Goal: Transaction & Acquisition: Book appointment/travel/reservation

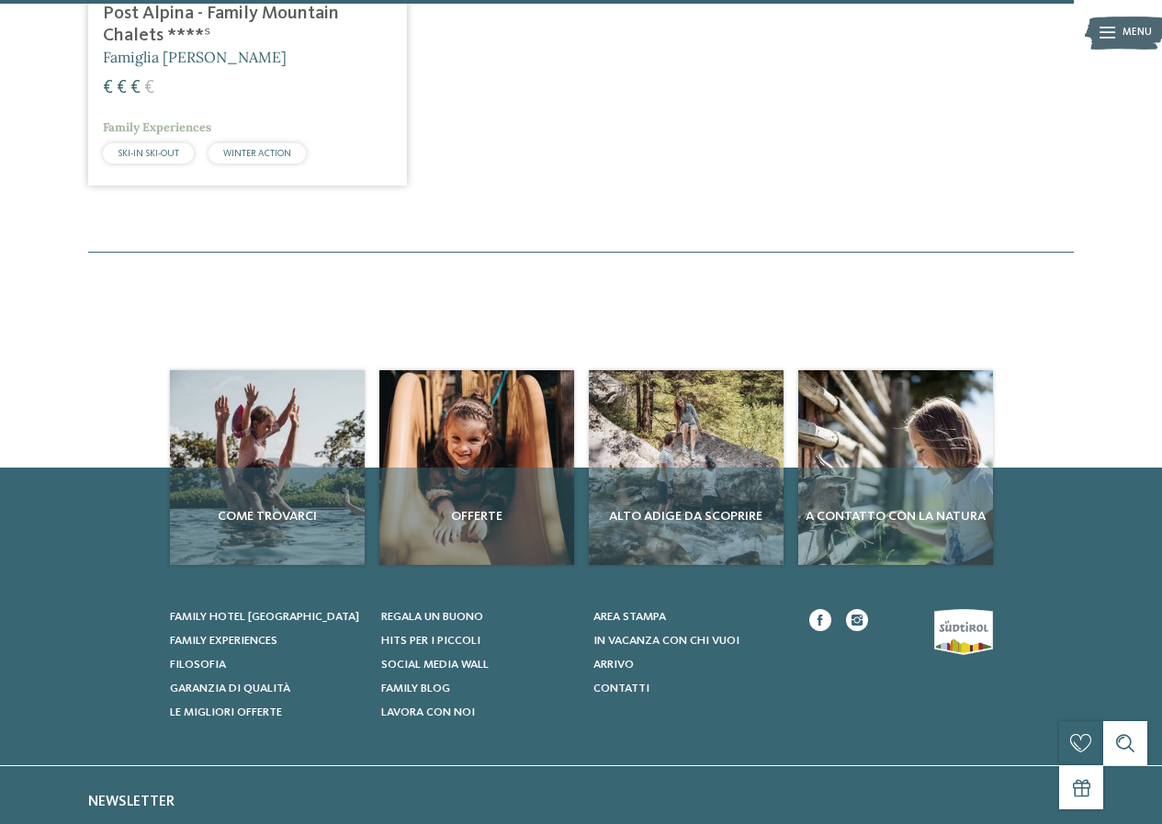
scroll to position [2917, 0]
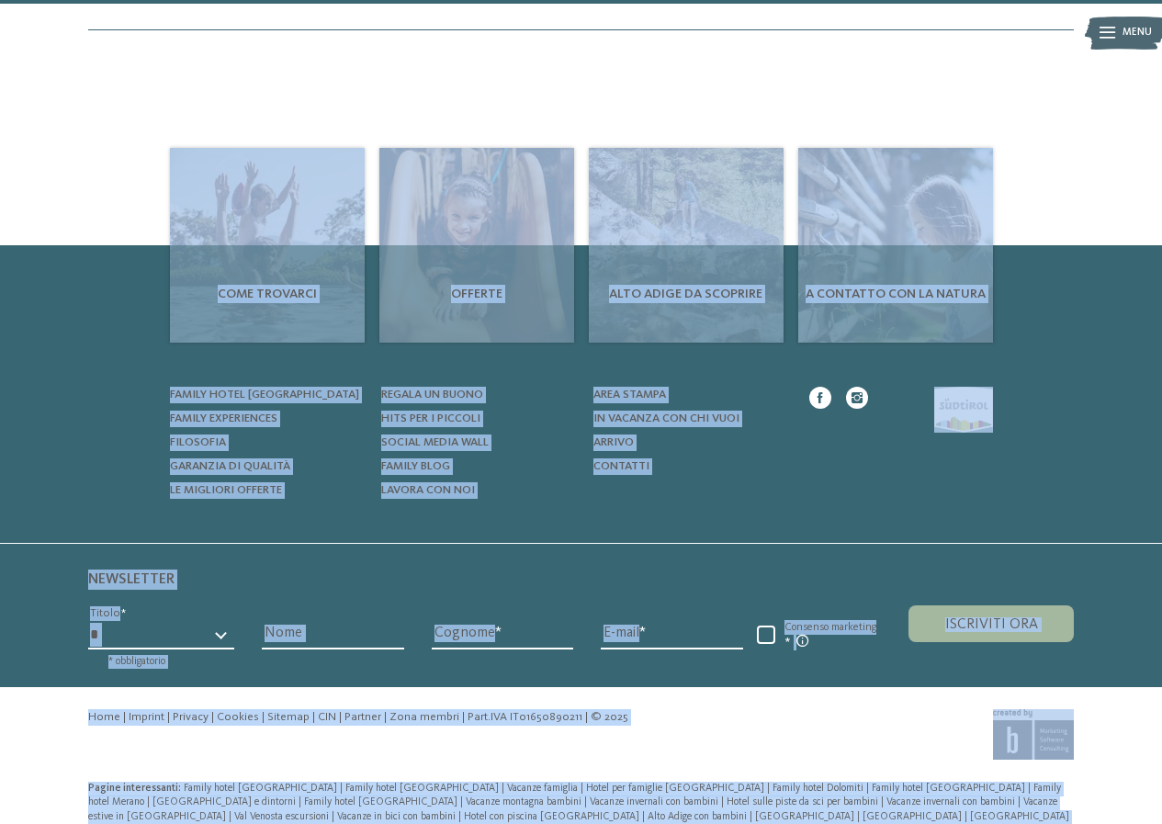
drag, startPoint x: 893, startPoint y: 769, endPoint x: 170, endPoint y: 87, distance: 993.4
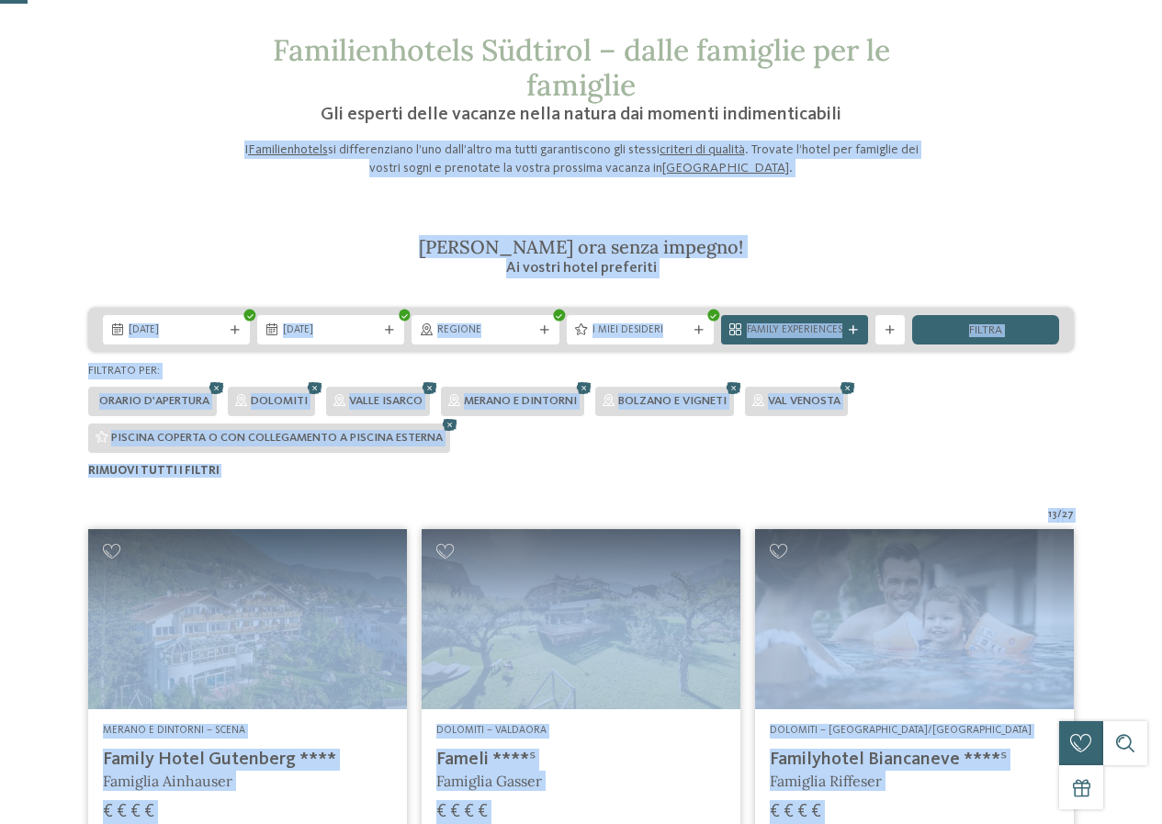
scroll to position [0, 0]
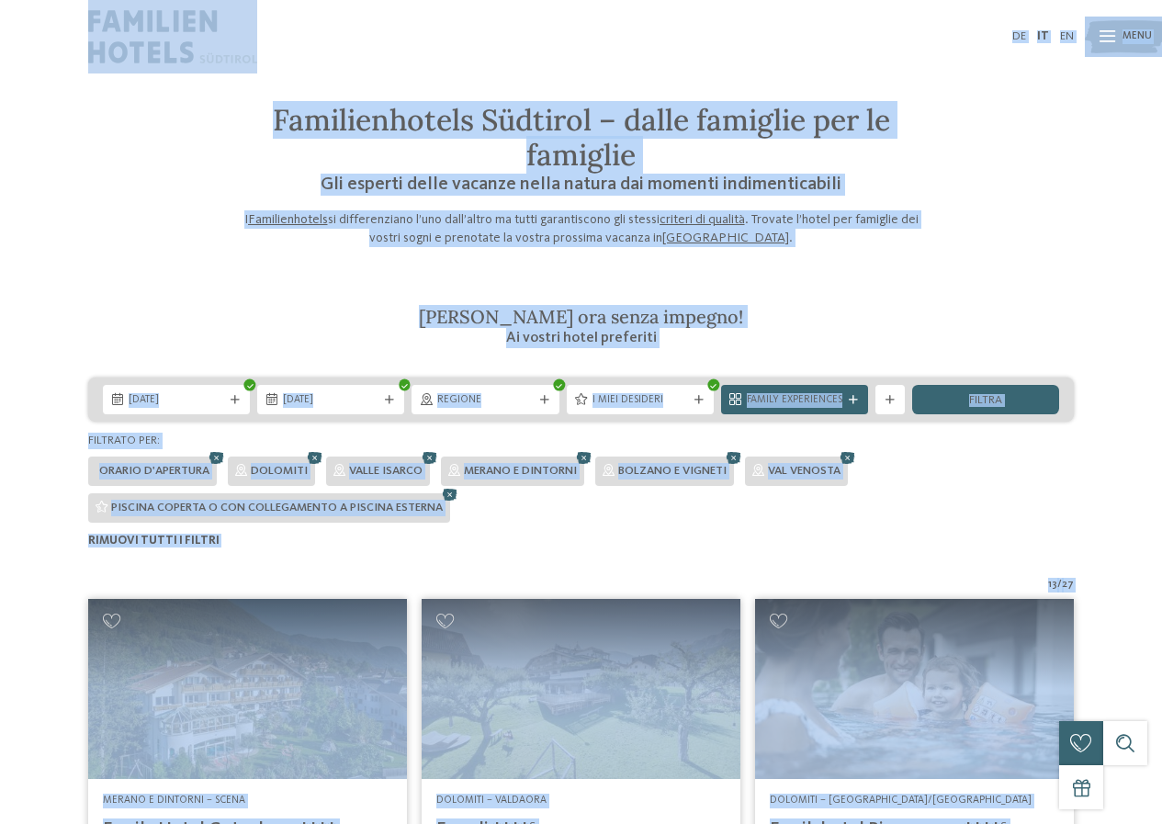
drag, startPoint x: 400, startPoint y: 609, endPoint x: 45, endPoint y: 3, distance: 702.7
click at [49, 5] on div "DE IT EN" at bounding box center [581, 36] width 1162 height 73
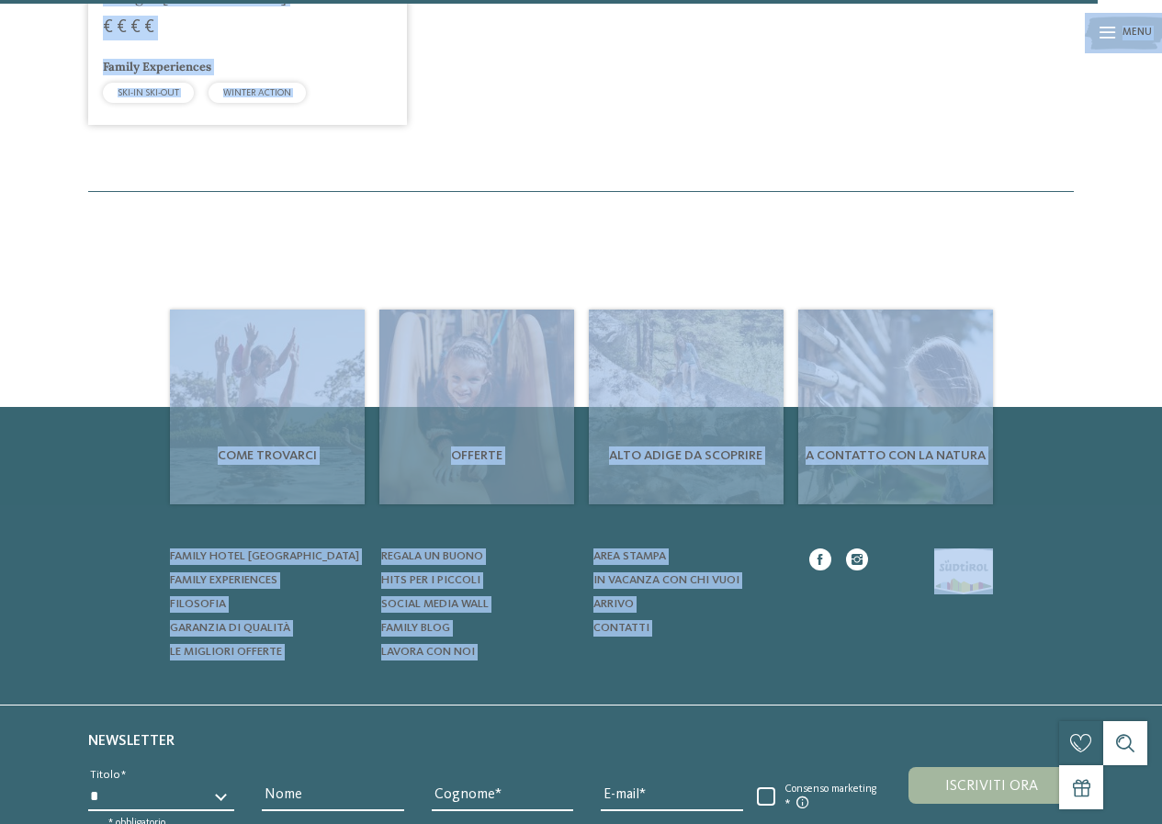
scroll to position [2917, 0]
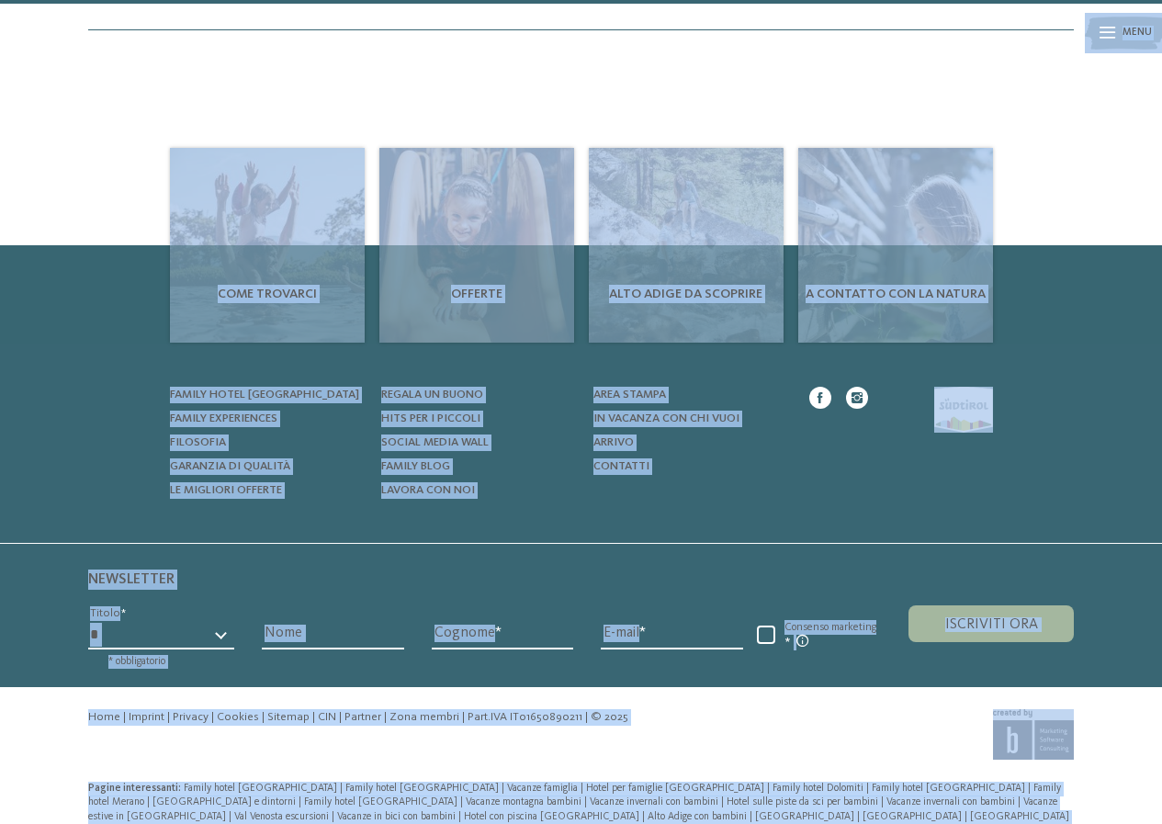
drag, startPoint x: 49, startPoint y: 5, endPoint x: 1082, endPoint y: 812, distance: 1311.2
click at [1082, 812] on div "Pagine interessanti: Family hotel Alto Adige | Family hotel Trentino Alto Adige…" at bounding box center [581, 816] width 1162 height 91
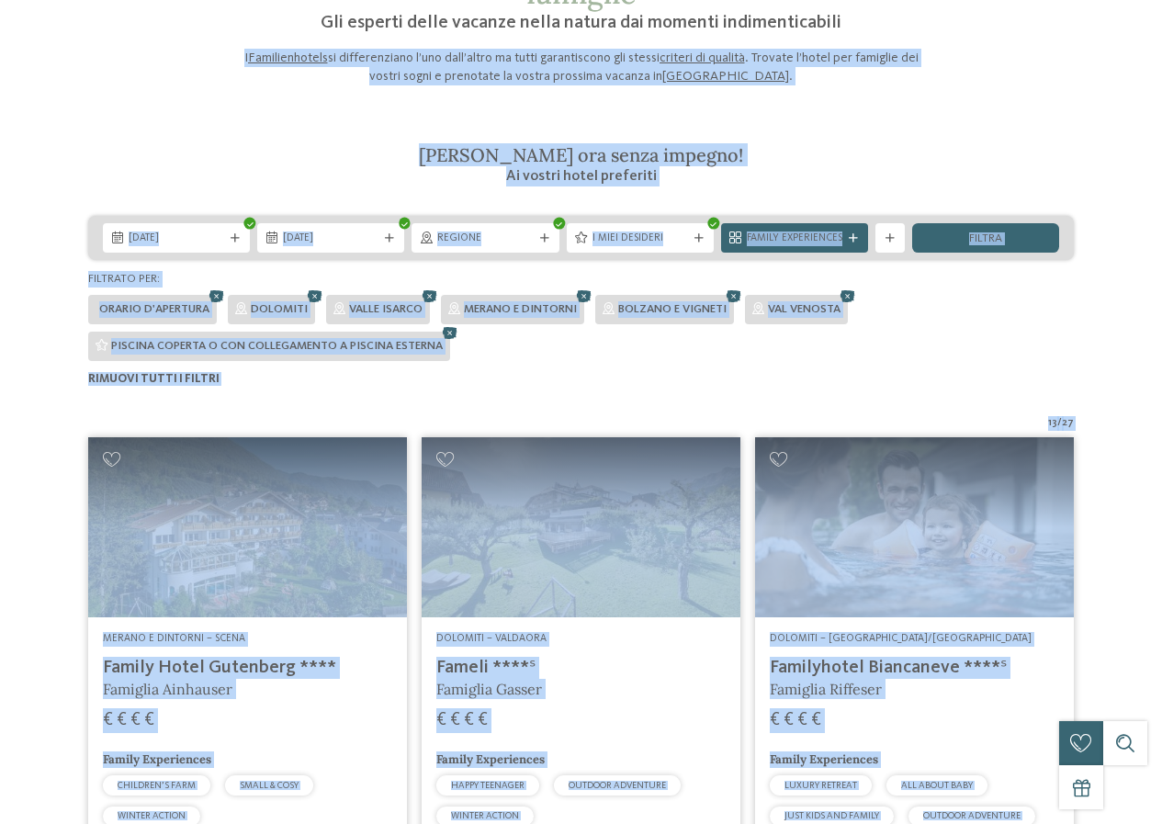
scroll to position [0, 0]
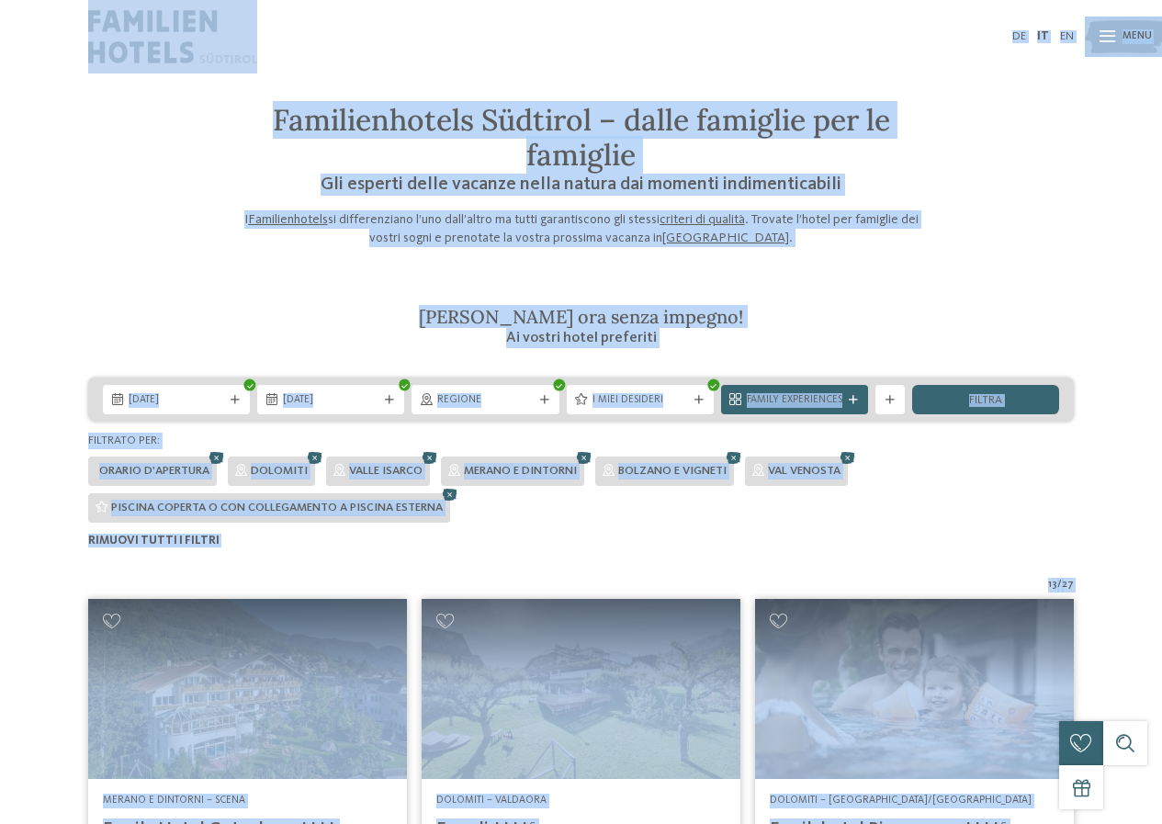
drag, startPoint x: 1082, startPoint y: 812, endPoint x: 16, endPoint y: 36, distance: 1318.8
click at [16, 36] on div "DE IT EN" at bounding box center [581, 36] width 1162 height 73
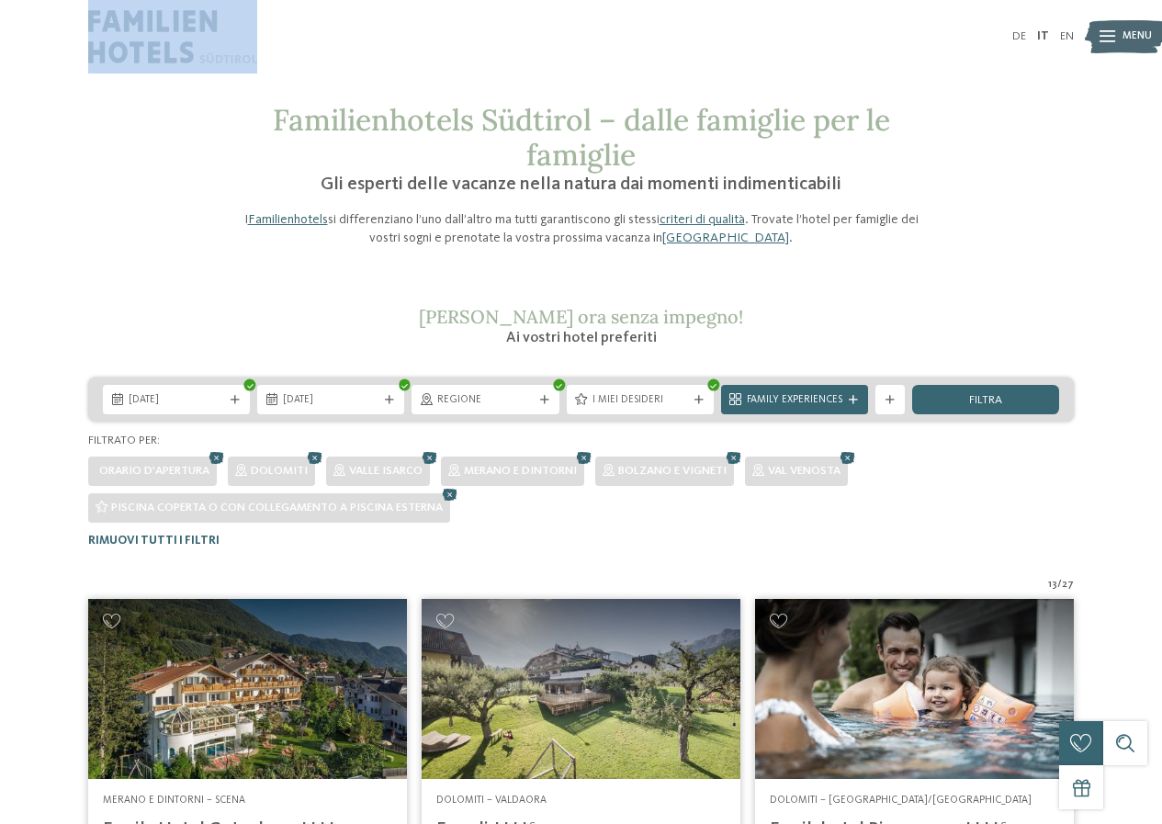
click at [16, 36] on div "DE IT EN" at bounding box center [581, 36] width 1162 height 73
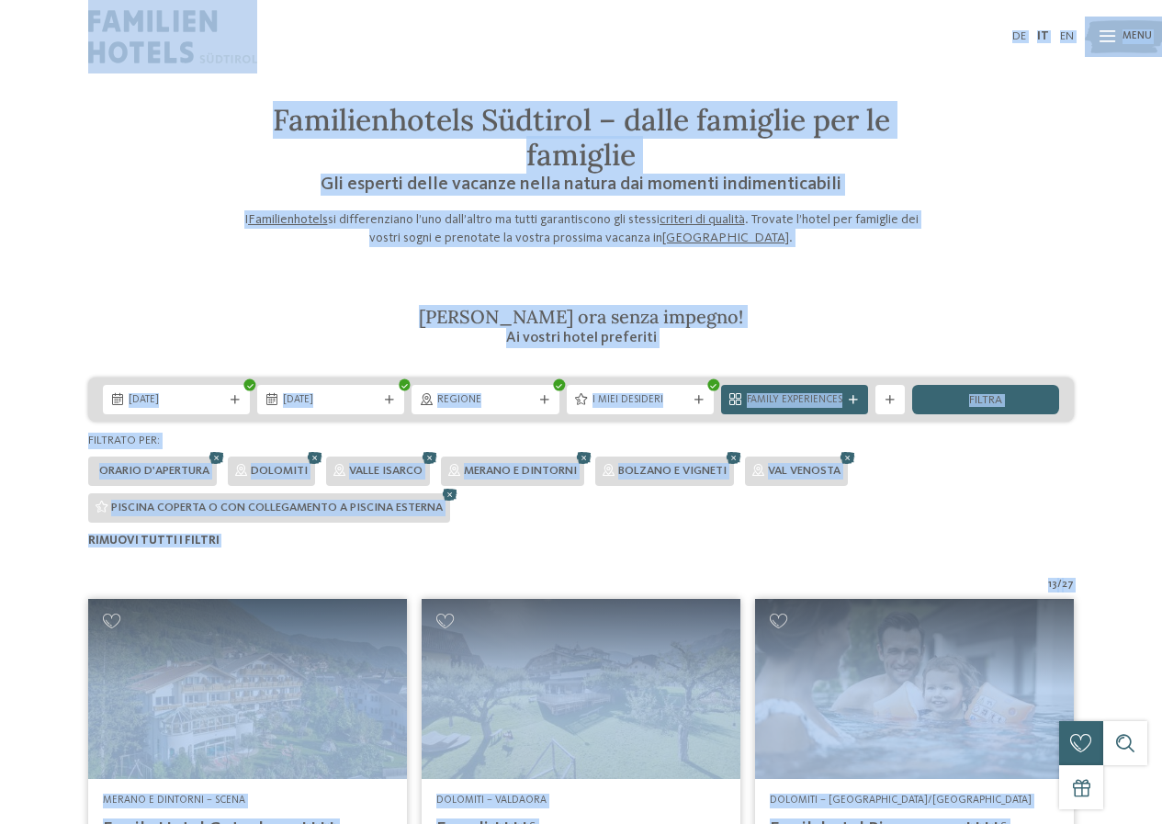
drag, startPoint x: 1069, startPoint y: 796, endPoint x: 0, endPoint y: 12, distance: 1325.9
click at [1, 8] on div "DE IT EN" at bounding box center [581, 36] width 1162 height 73
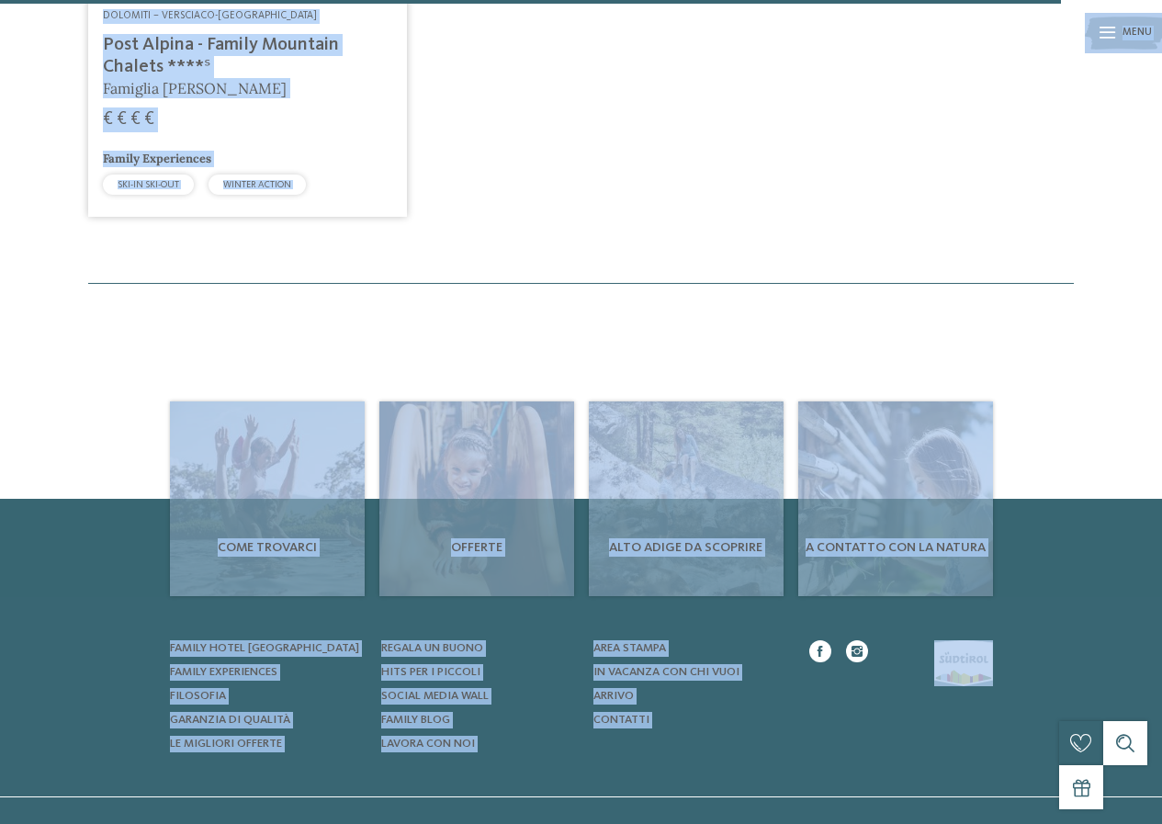
scroll to position [2917, 0]
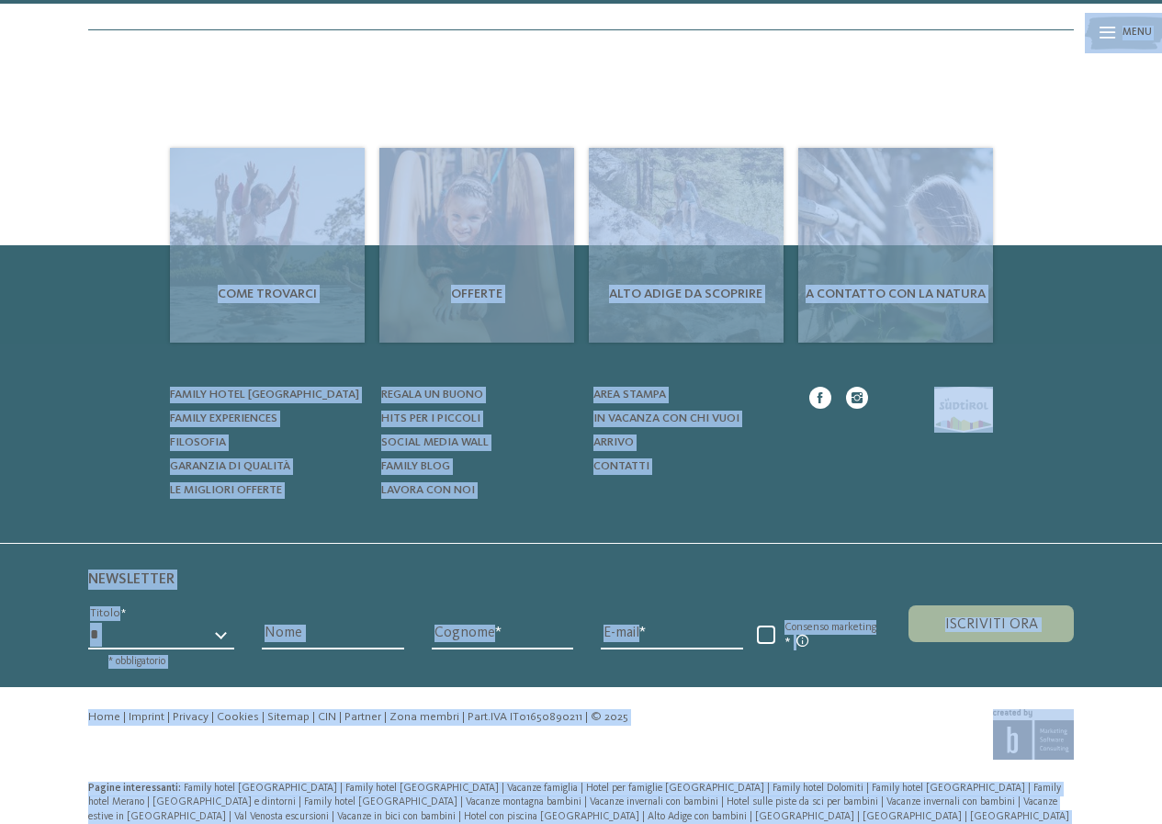
drag, startPoint x: 21, startPoint y: 22, endPoint x: 1047, endPoint y: 819, distance: 1299.2
click at [1046, 818] on div "Pagine interessanti: Family hotel Alto Adige | Family hotel Trentino Alto Adige…" at bounding box center [581, 816] width 1162 height 91
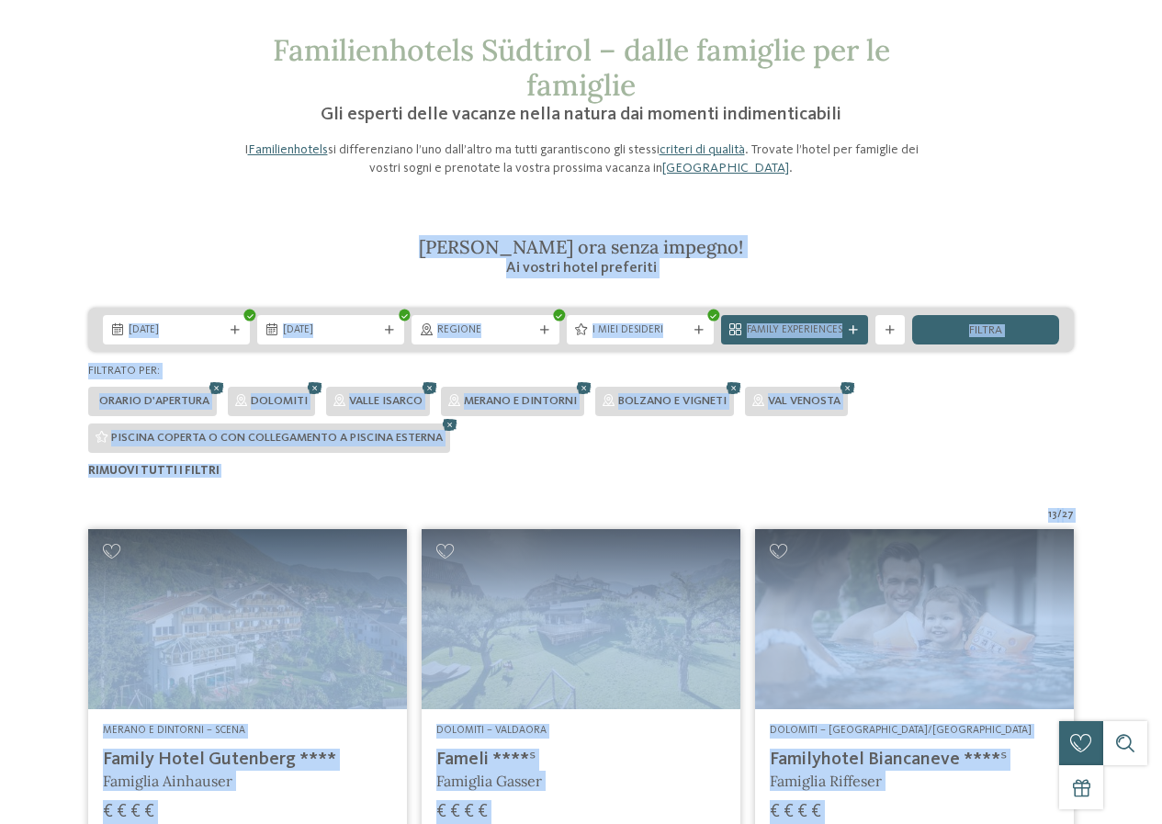
scroll to position [0, 0]
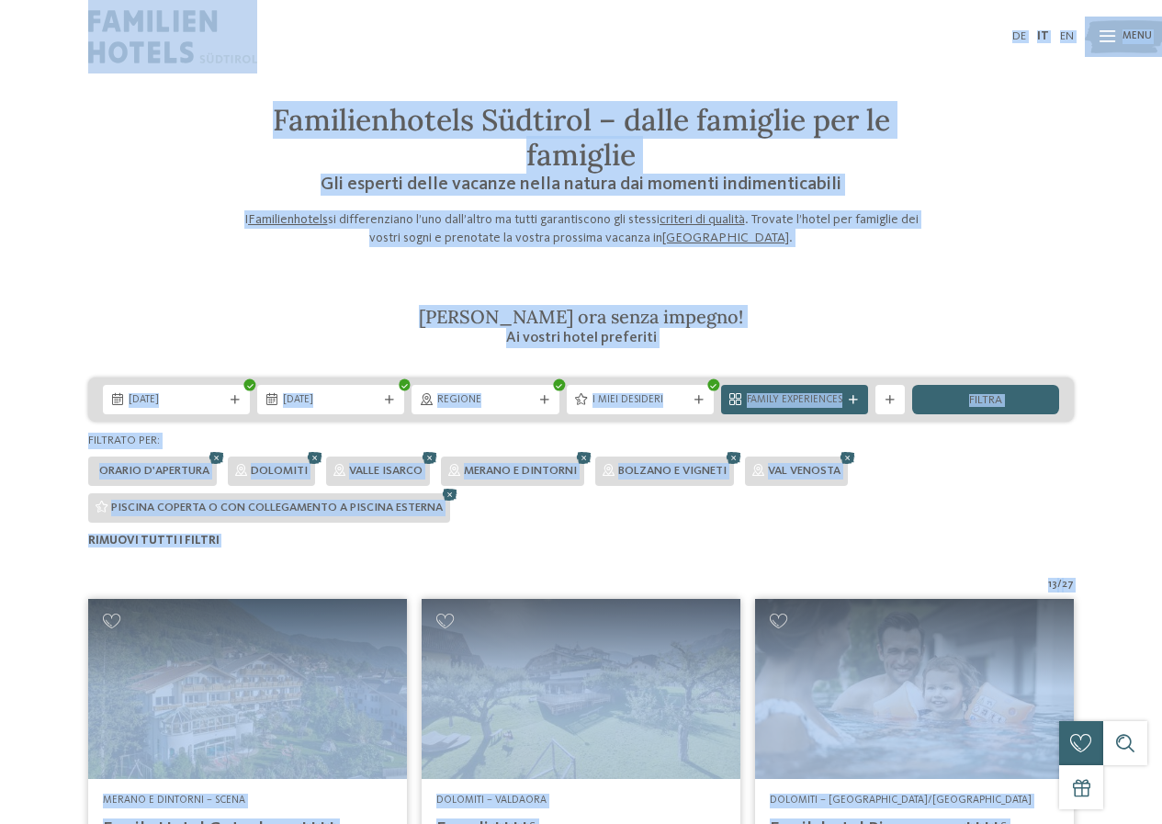
drag, startPoint x: 1046, startPoint y: 809, endPoint x: 98, endPoint y: 17, distance: 1235.0
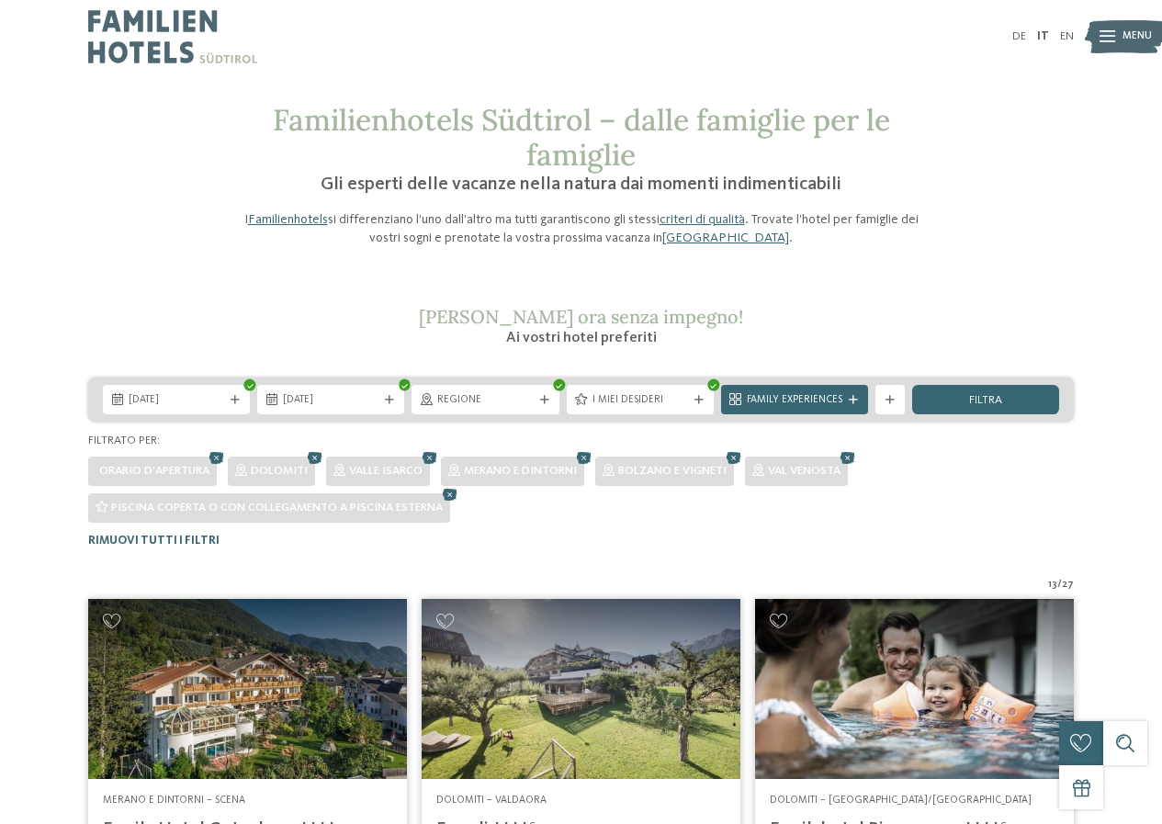
click at [0, 2] on div at bounding box center [581, 2] width 1162 height 4
drag, startPoint x: 0, startPoint y: 1, endPoint x: 1006, endPoint y: 295, distance: 1047.7
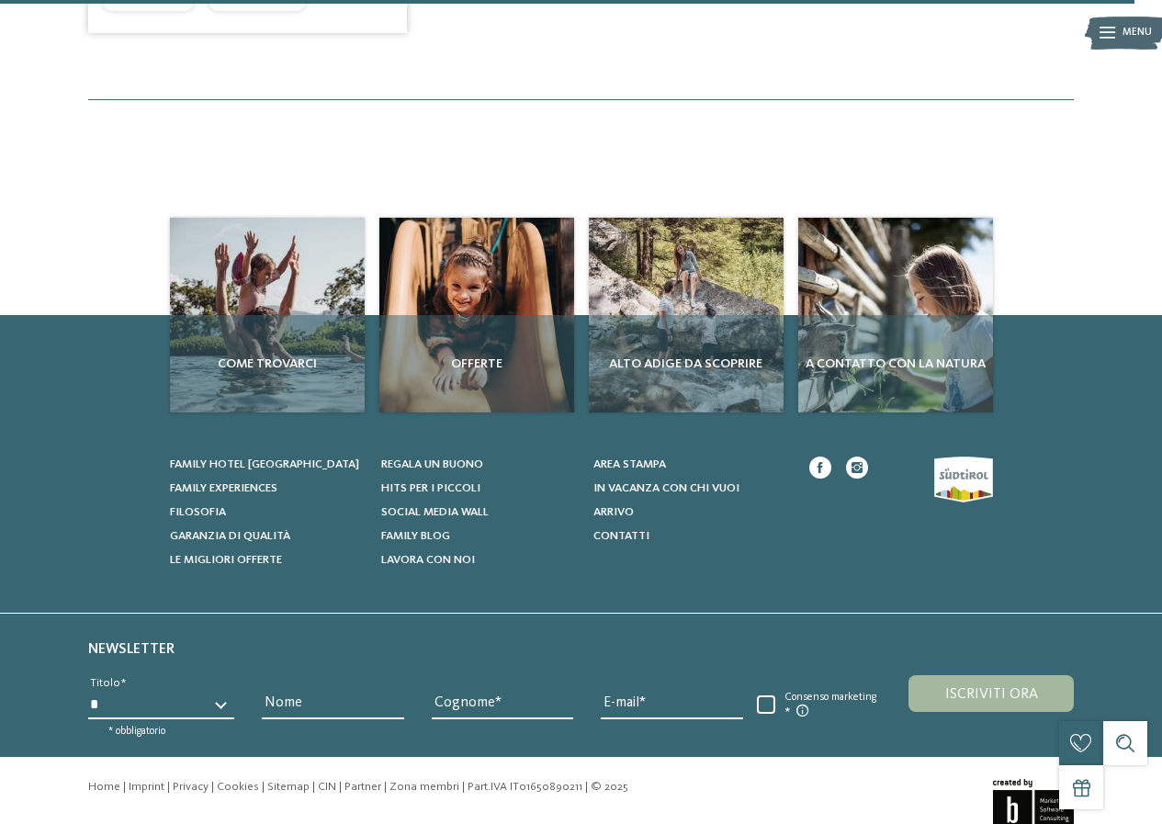
scroll to position [2917, 0]
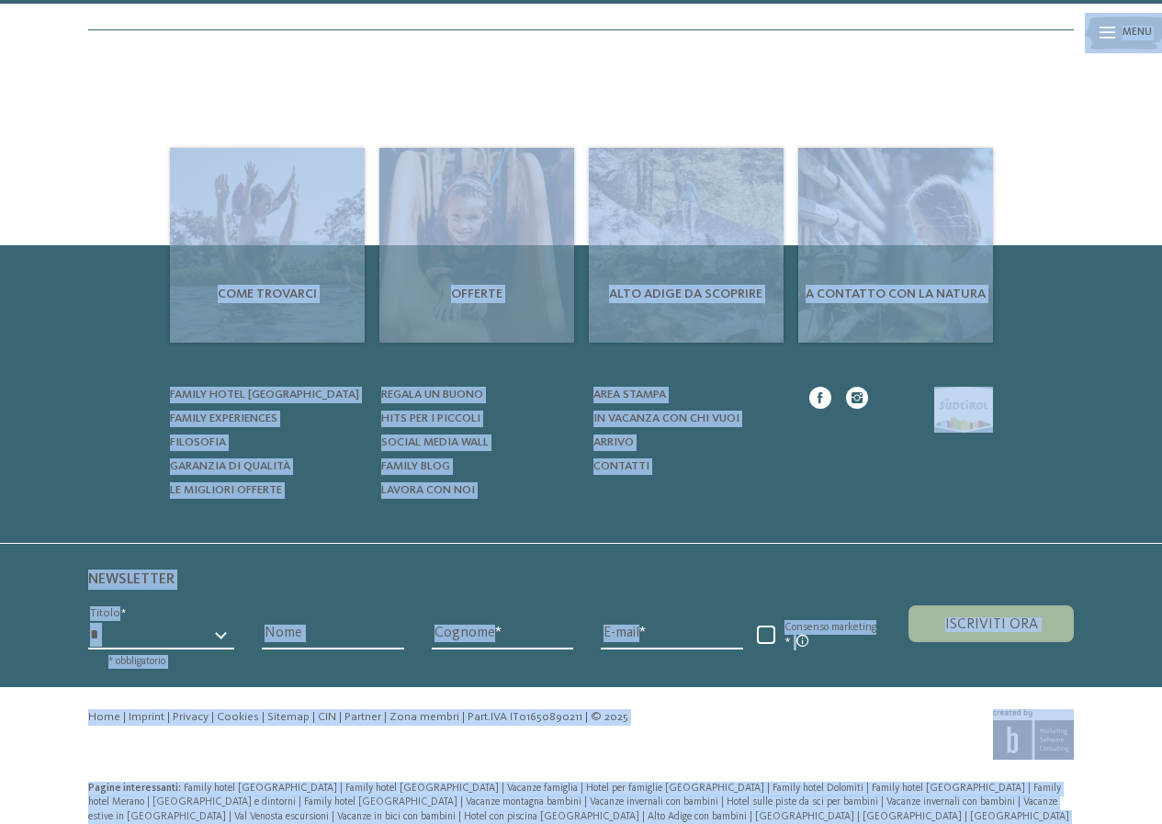
drag, startPoint x: 0, startPoint y: 16, endPoint x: 996, endPoint y: 800, distance: 1267.4
click at [996, 800] on div "Pagine interessanti: Family hotel Alto Adige | Family hotel Trentino Alto Adige…" at bounding box center [580, 811] width 985 height 58
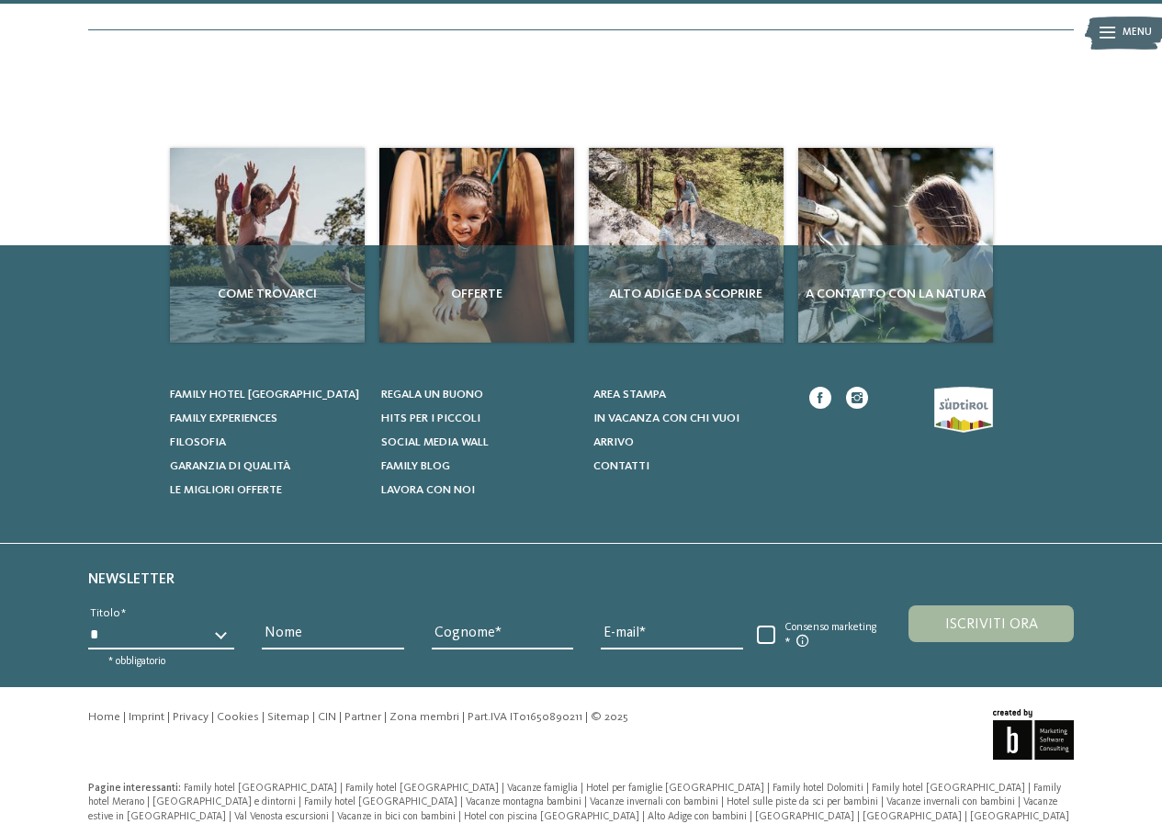
click at [997, 800] on div "Pagine interessanti: Family hotel Alto Adige | Family hotel Trentino Alto Adige…" at bounding box center [580, 811] width 985 height 58
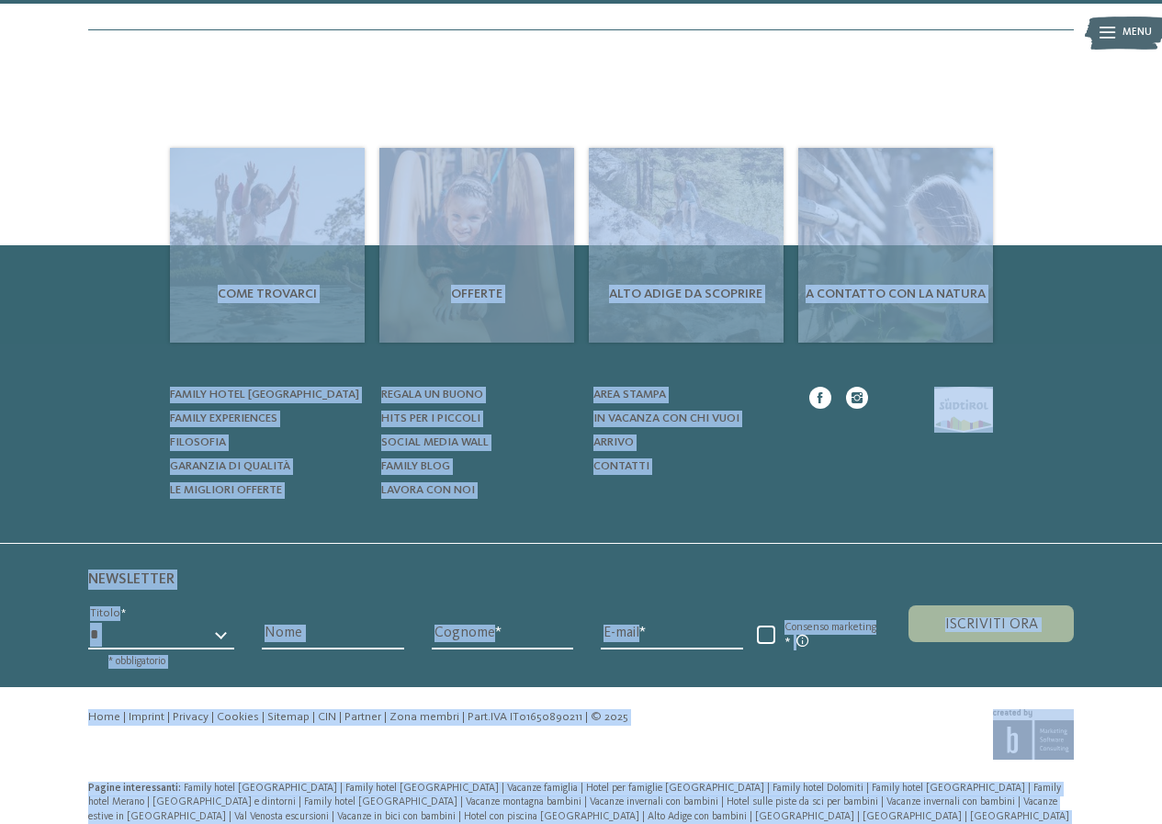
drag, startPoint x: 164, startPoint y: 374, endPoint x: 906, endPoint y: 821, distance: 865.7
click at [906, 821] on footer "Come trovarci Offerte Alto Adige da scoprire *" at bounding box center [581, 504] width 1162 height 713
click at [910, 814] on div "Pagine interessanti: Family hotel Alto Adige | Family hotel Trentino Alto Adige…" at bounding box center [581, 816] width 1162 height 91
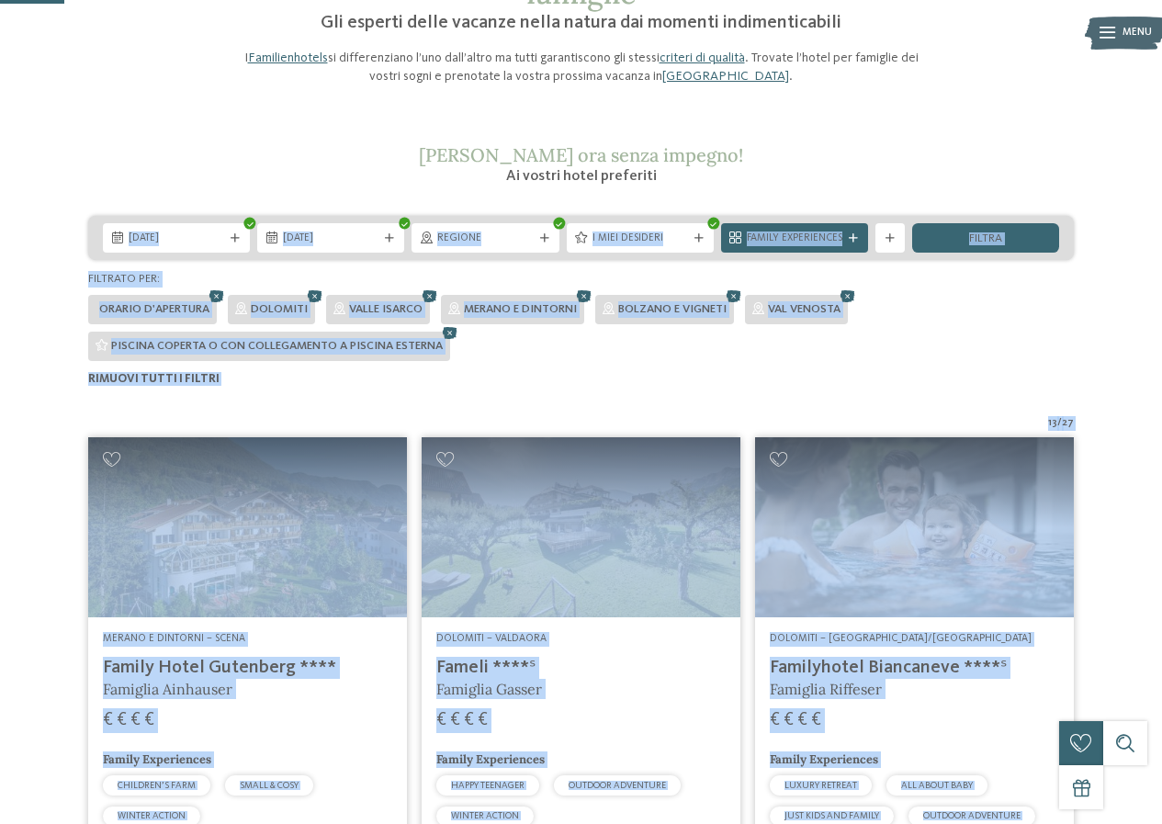
scroll to position [0, 0]
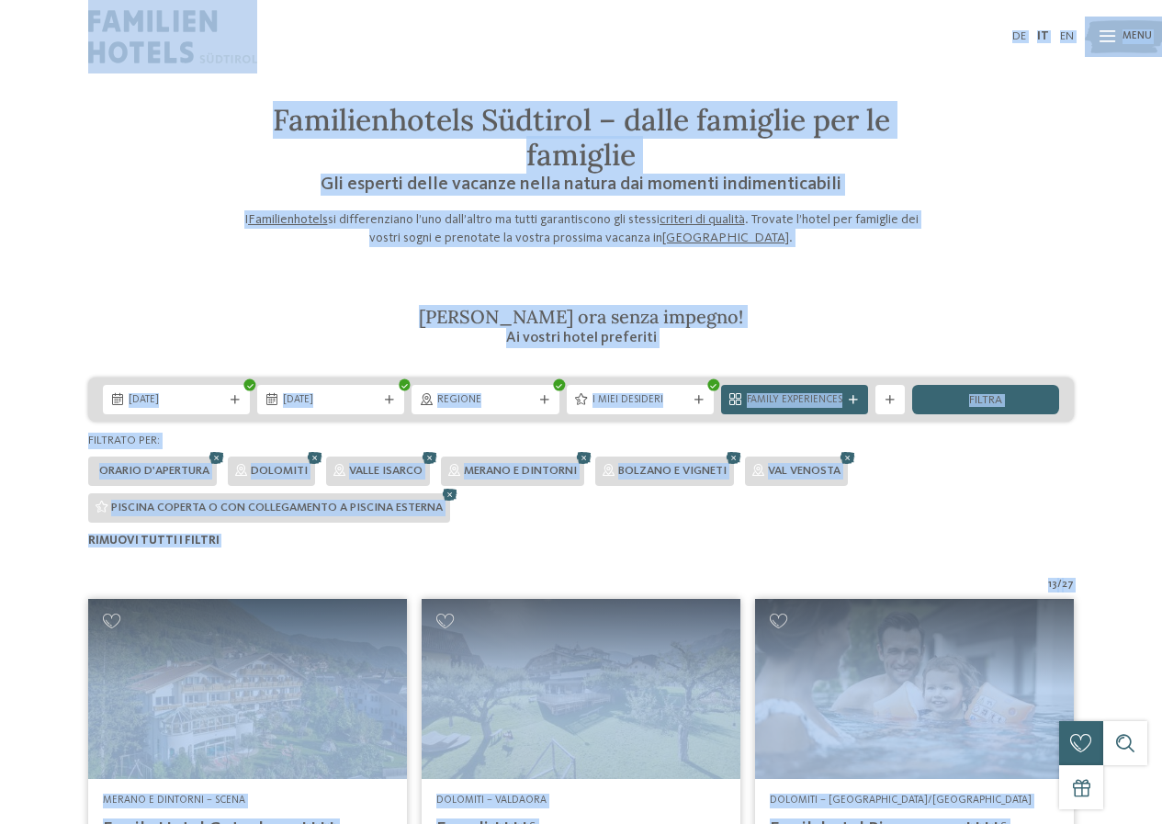
drag, startPoint x: 910, startPoint y: 814, endPoint x: 1, endPoint y: 25, distance: 1203.8
click at [1, 25] on div "DE IT EN" at bounding box center [581, 36] width 1162 height 73
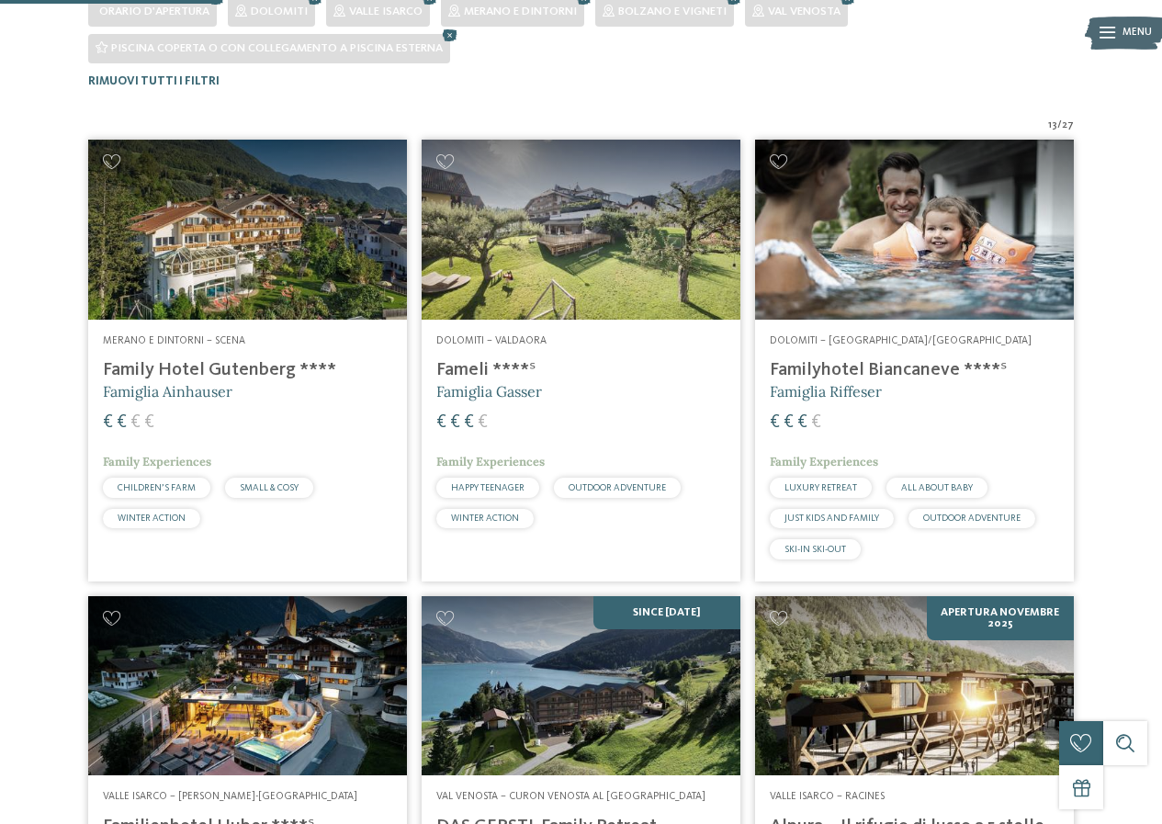
scroll to position [735, 0]
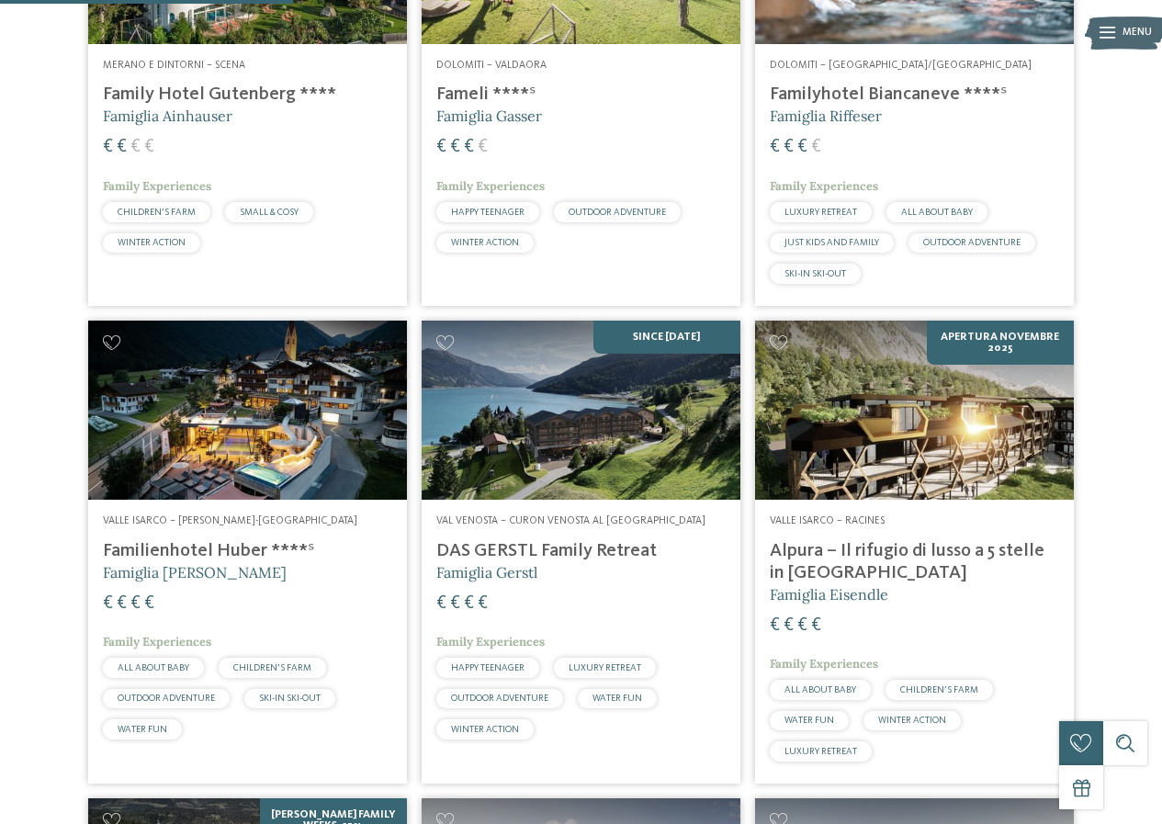
click at [516, 407] on img at bounding box center [581, 410] width 319 height 179
click at [493, 555] on h4 "DAS GERSTL Family Retreat" at bounding box center [580, 551] width 289 height 22
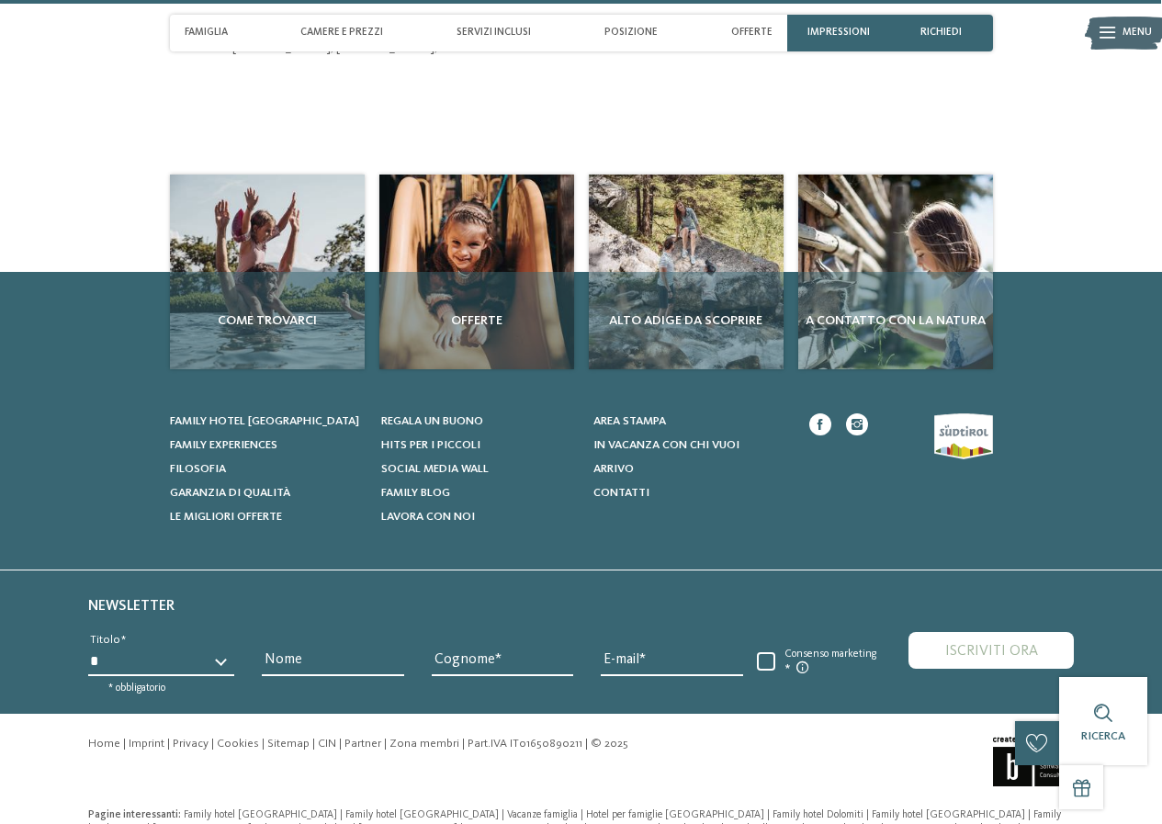
scroll to position [4965, 0]
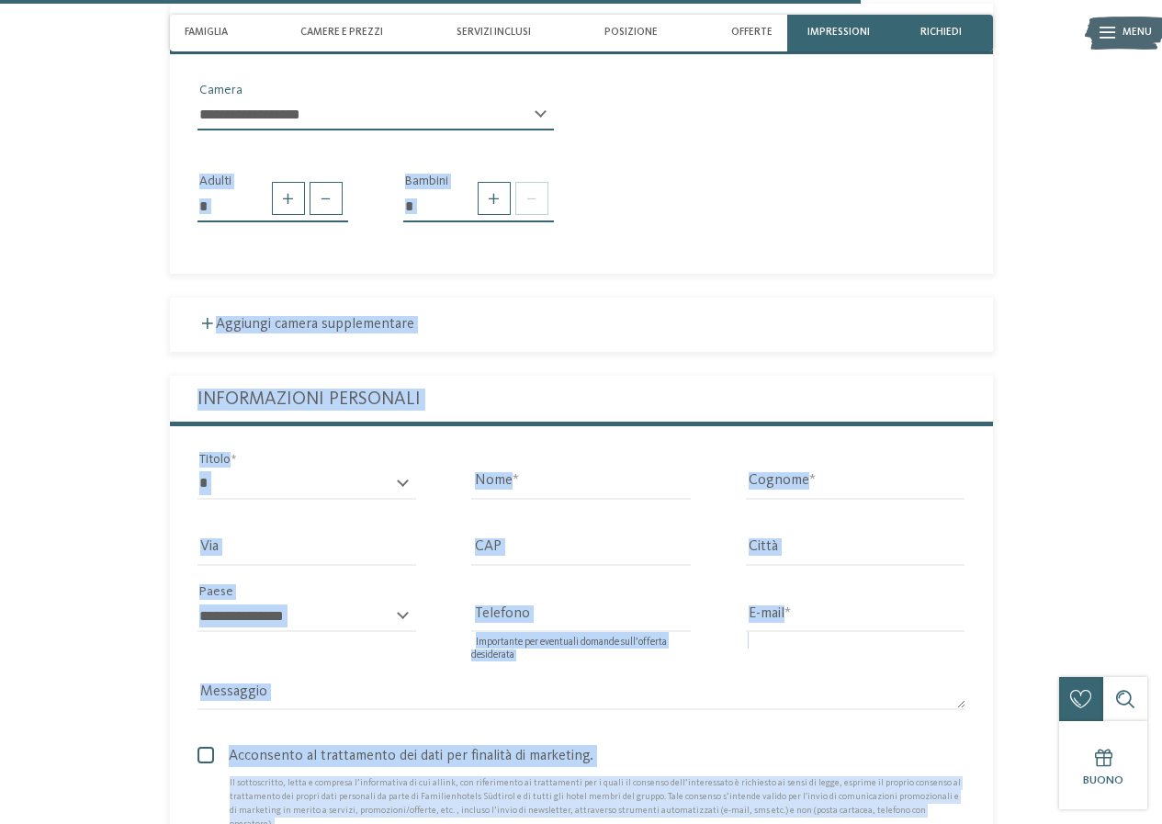
drag, startPoint x: 920, startPoint y: 805, endPoint x: 56, endPoint y: 190, distance: 1060.9
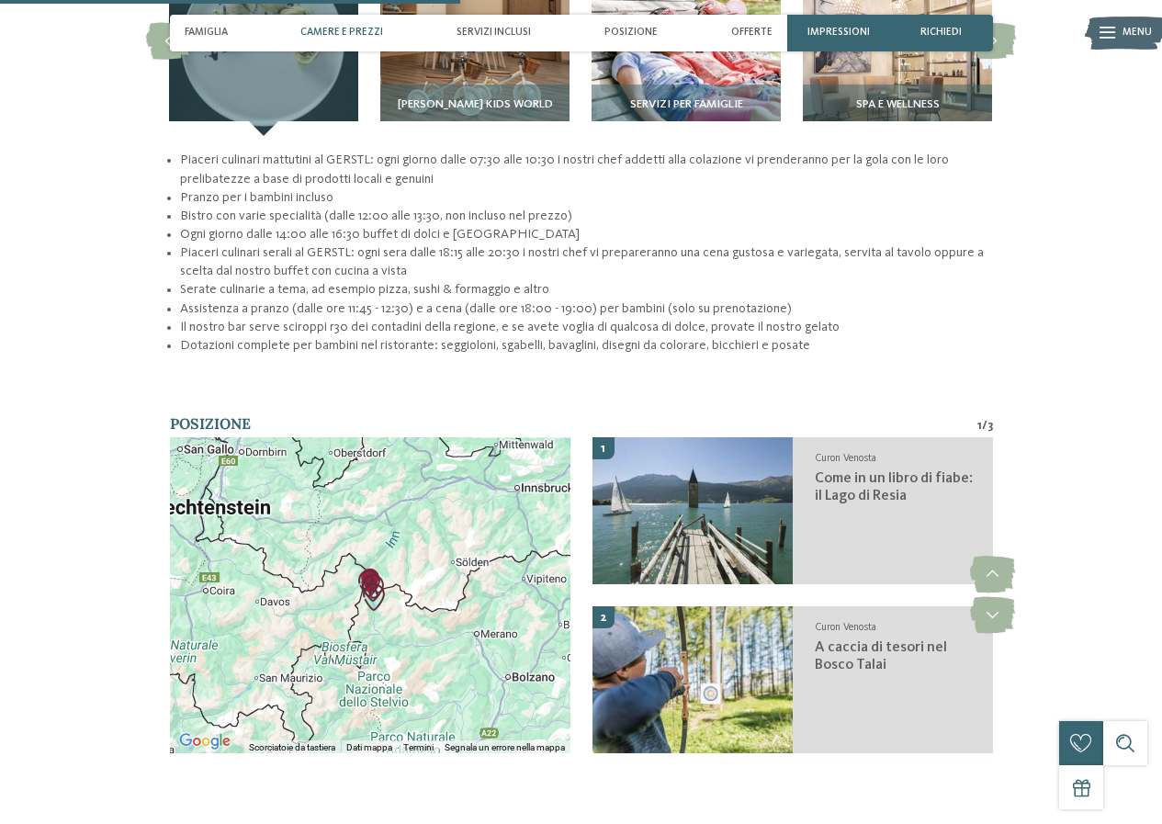
scroll to position [0, 0]
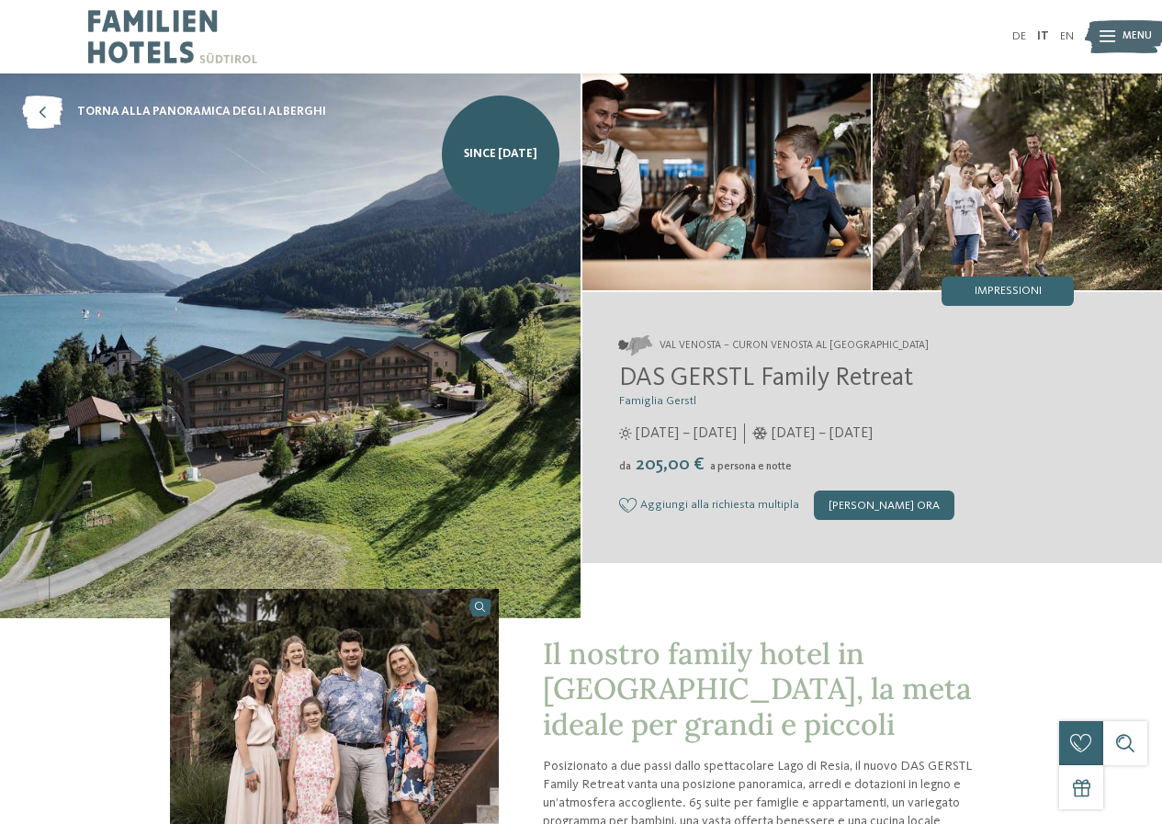
click at [347, 296] on img at bounding box center [290, 345] width 580 height 545
click at [743, 222] on img at bounding box center [726, 181] width 289 height 217
click at [124, 110] on span "torna alla panoramica degli alberghi" at bounding box center [201, 112] width 249 height 17
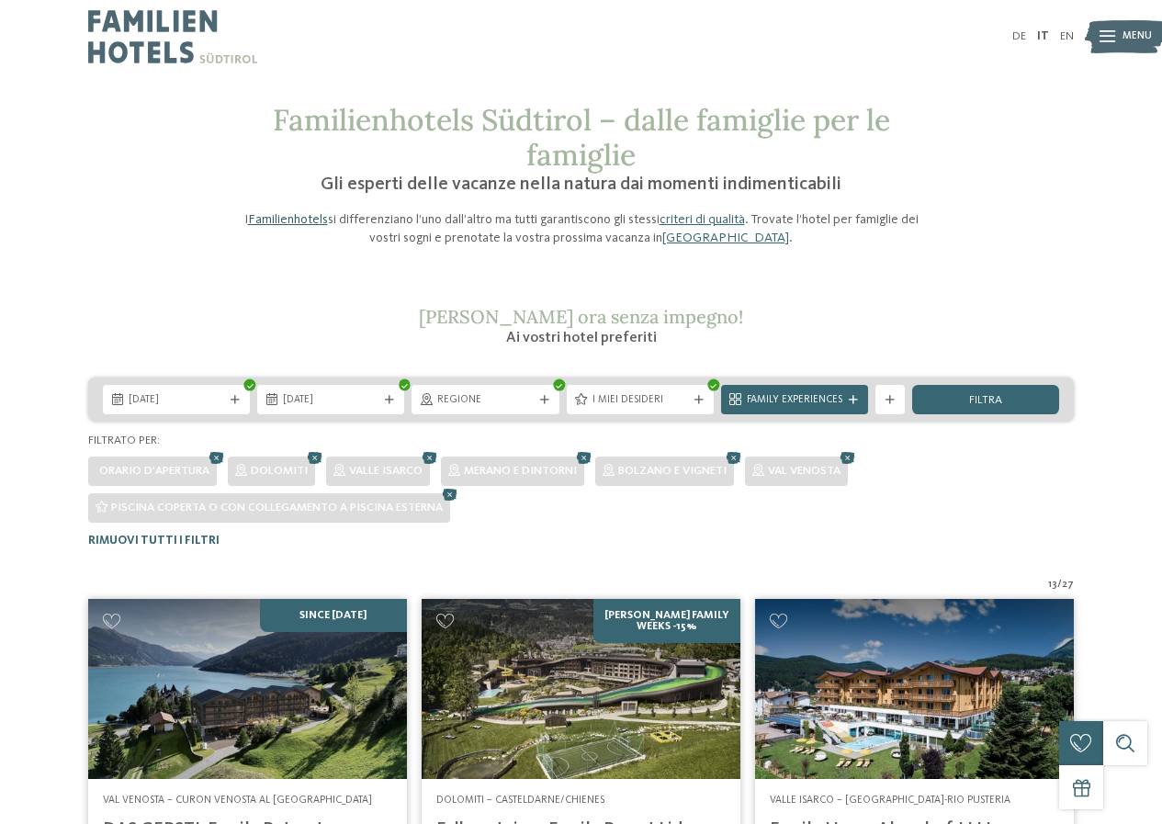
click at [274, 221] on link "Familienhotels" at bounding box center [288, 219] width 80 height 13
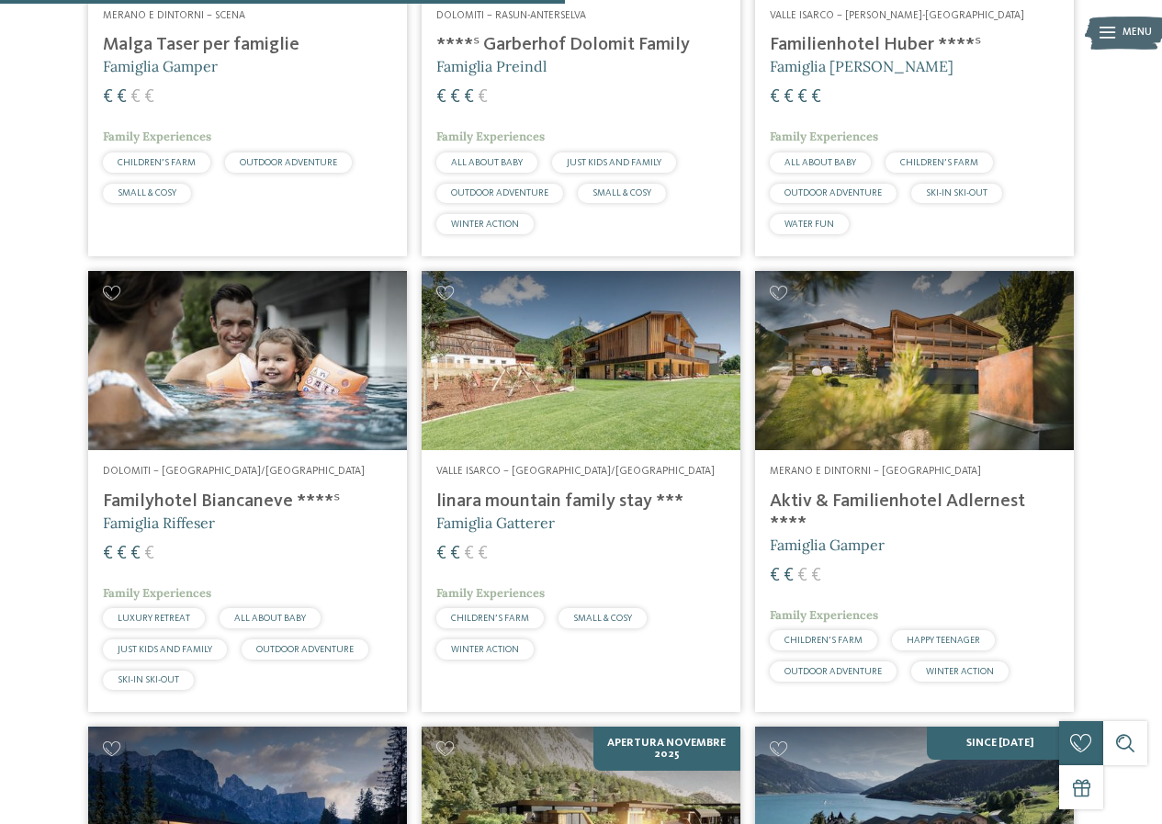
scroll to position [2572, 0]
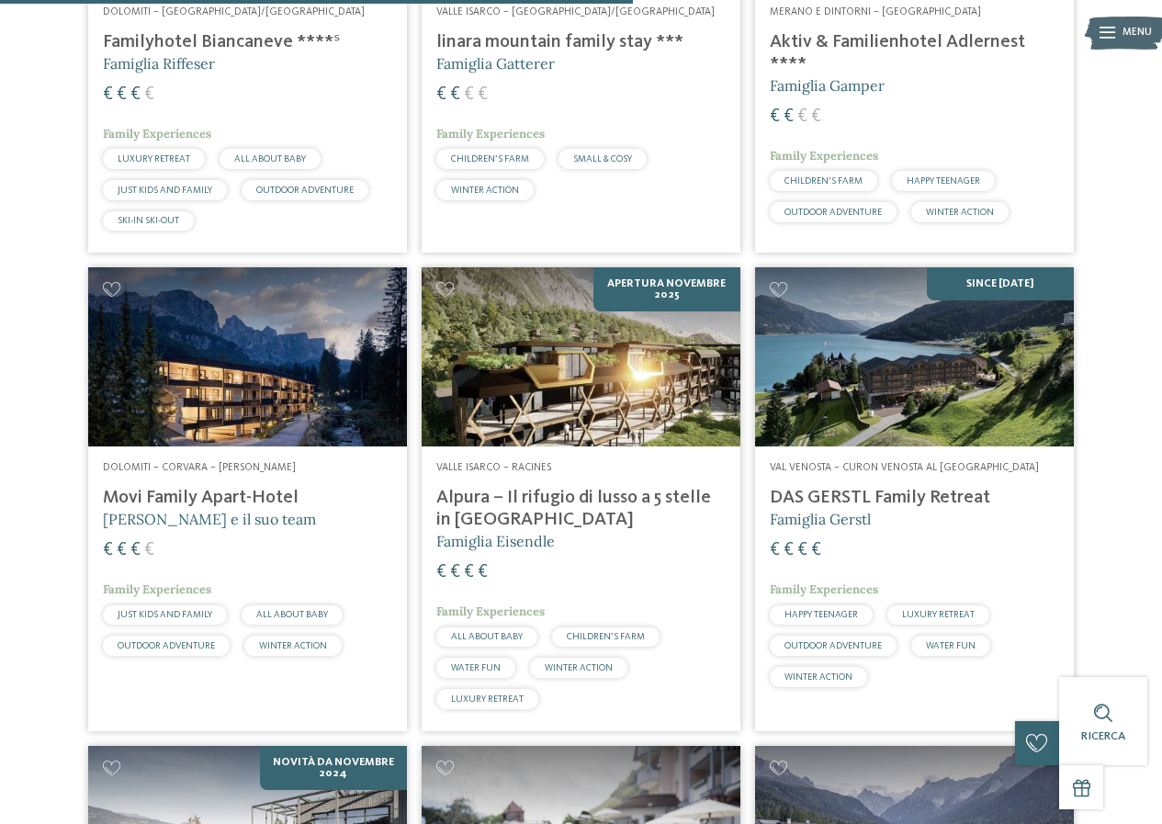
click at [163, 433] on img at bounding box center [247, 356] width 319 height 179
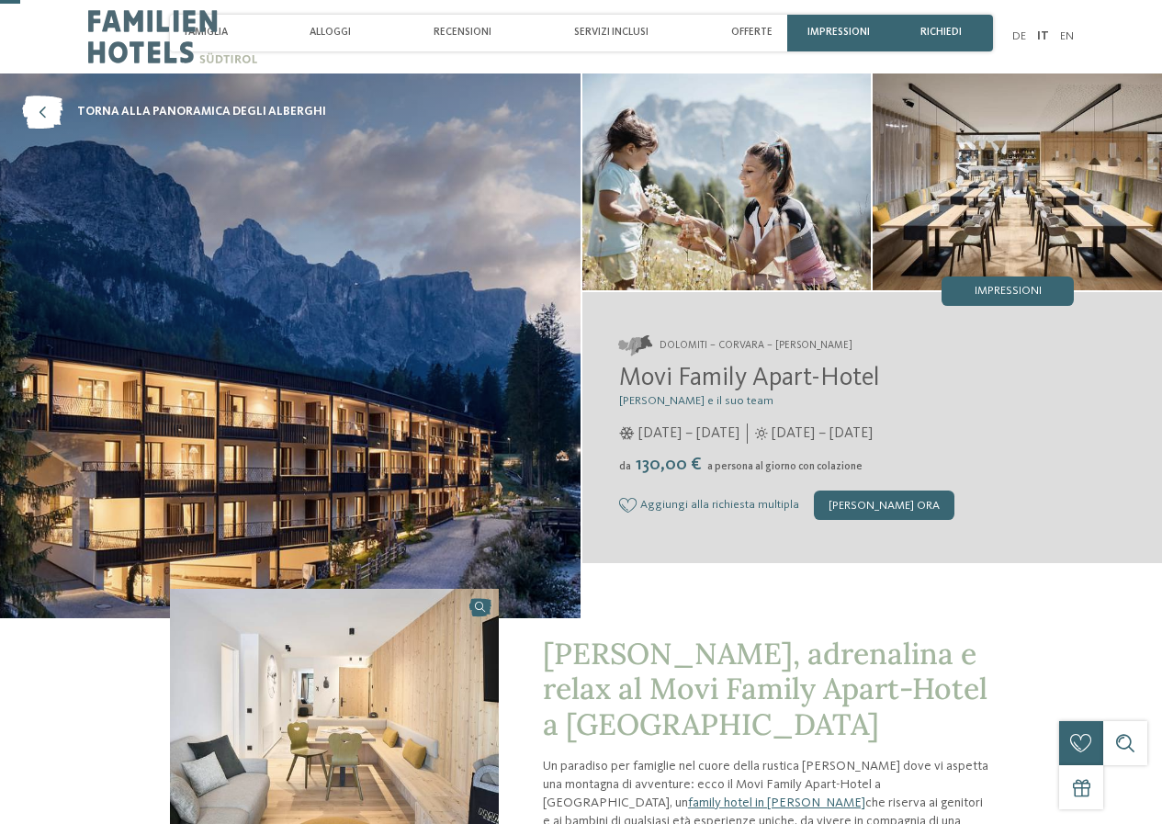
scroll to position [367, 0]
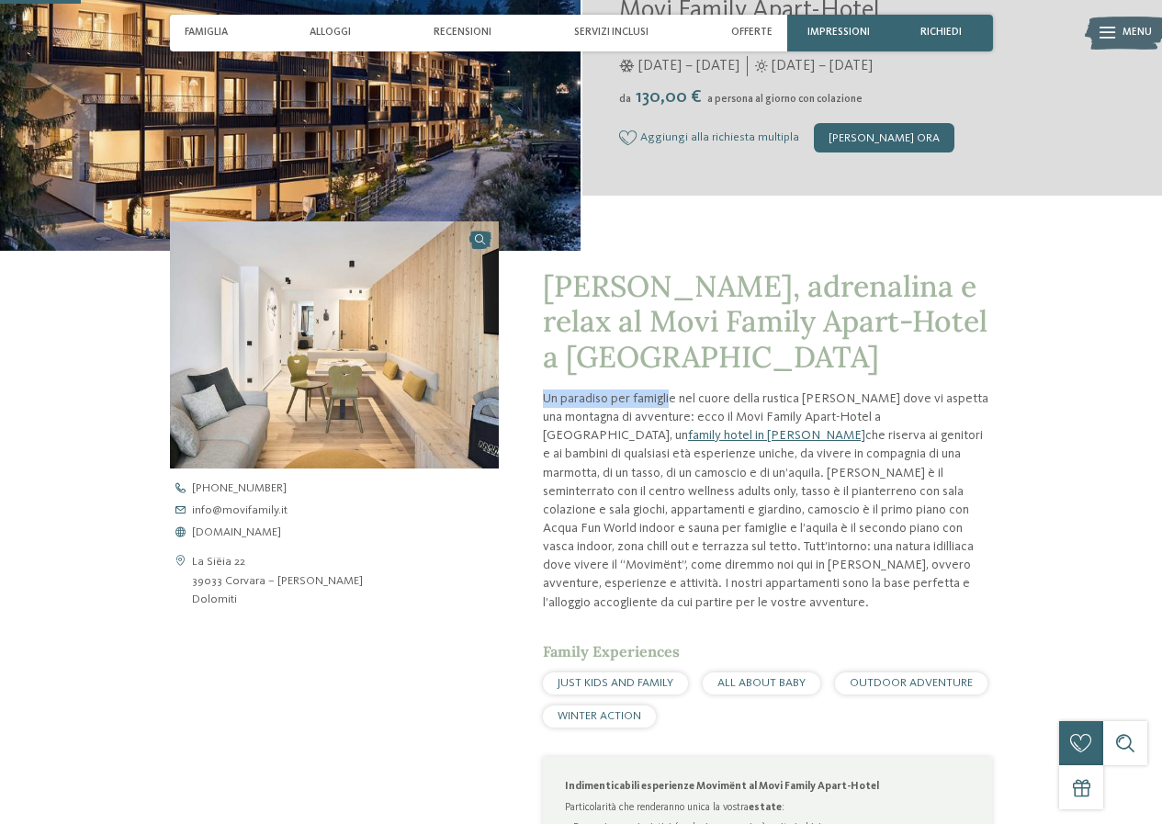
drag, startPoint x: 533, startPoint y: 393, endPoint x: 706, endPoint y: 405, distance: 174.0
click at [681, 406] on div "[PERSON_NAME], adrenalina e relax al Movi Family Apart-Hotel a [GEOGRAPHIC_DATA…" at bounding box center [746, 756] width 494 height 1011
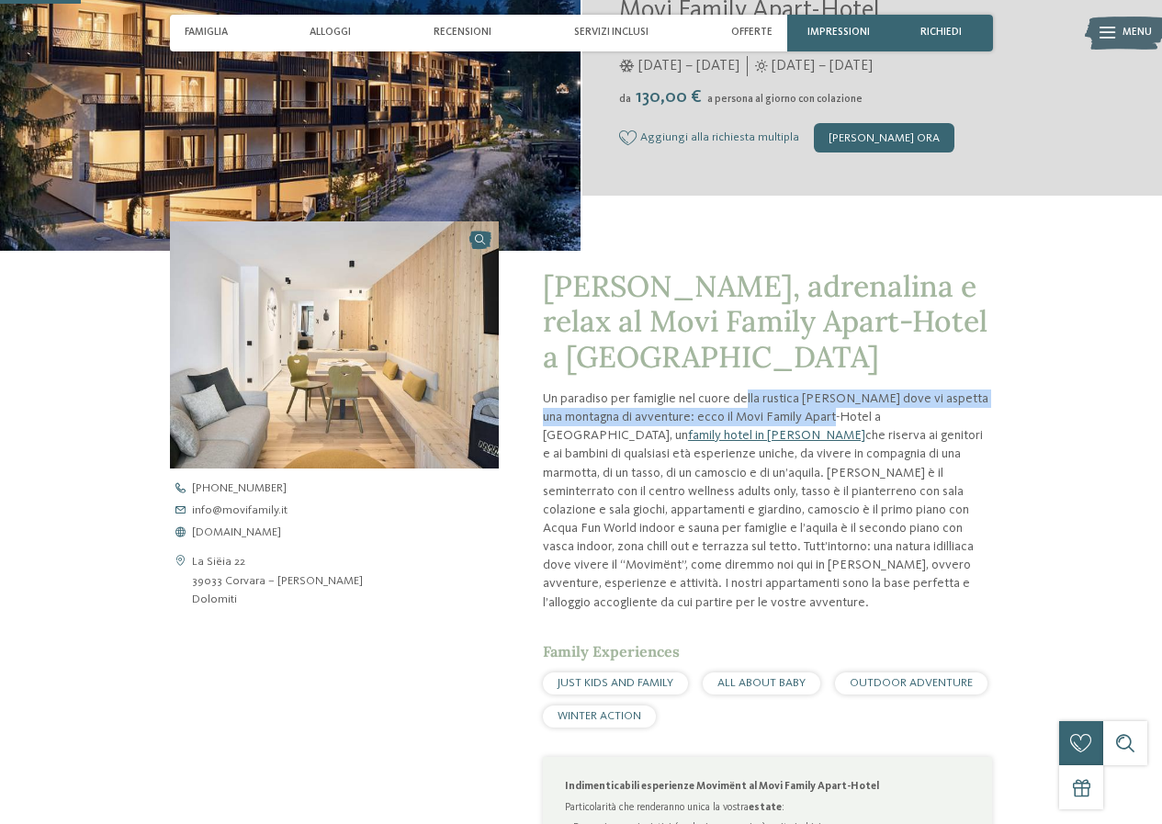
drag, startPoint x: 757, startPoint y: 405, endPoint x: 834, endPoint y: 418, distance: 78.2
click at [834, 418] on p "Un paradiso per famiglie nel cuore della rustica [PERSON_NAME] dove vi aspetta …" at bounding box center [768, 500] width 450 height 222
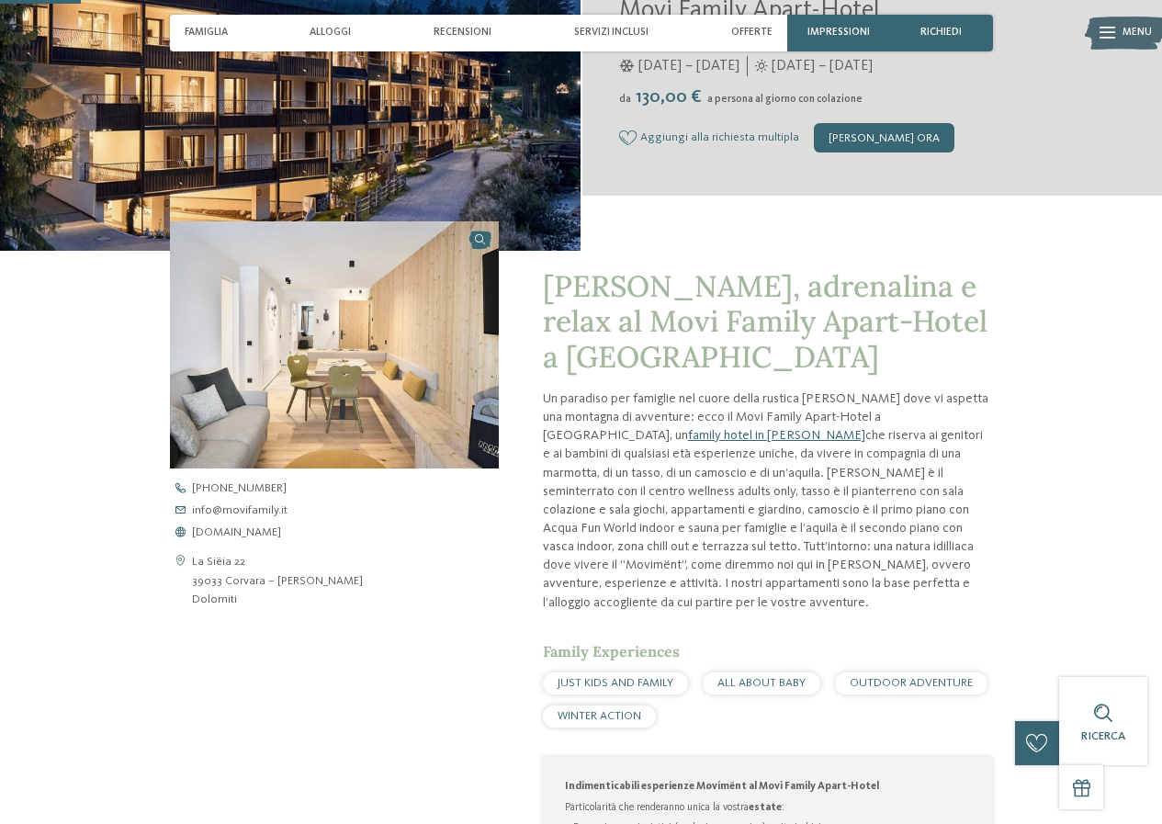
click at [733, 383] on div "[PERSON_NAME], adrenalina e relax al Movi Family Apart-Hotel a [GEOGRAPHIC_DATA…" at bounding box center [768, 765] width 450 height 993
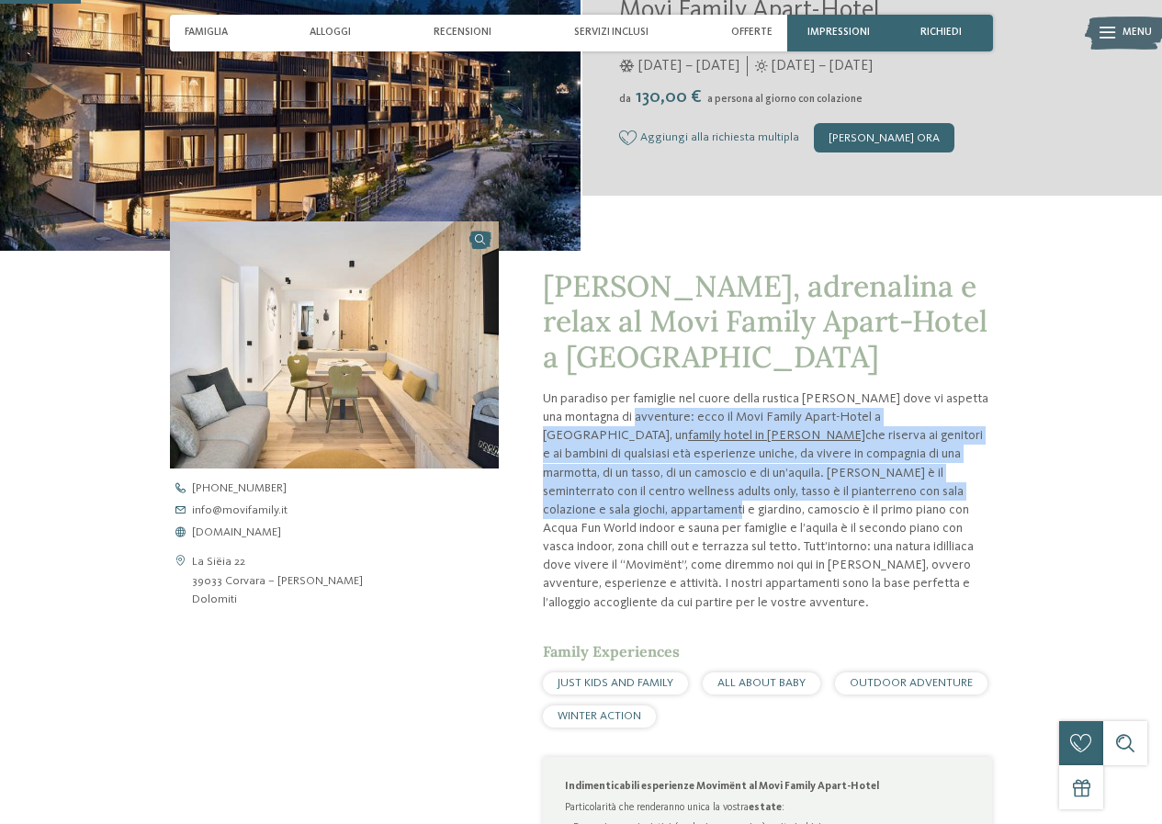
drag, startPoint x: 695, startPoint y: 428, endPoint x: 802, endPoint y: 487, distance: 121.7
click at [802, 487] on p "Un paradiso per famiglie nel cuore della rustica [PERSON_NAME] dove vi aspetta …" at bounding box center [768, 500] width 450 height 222
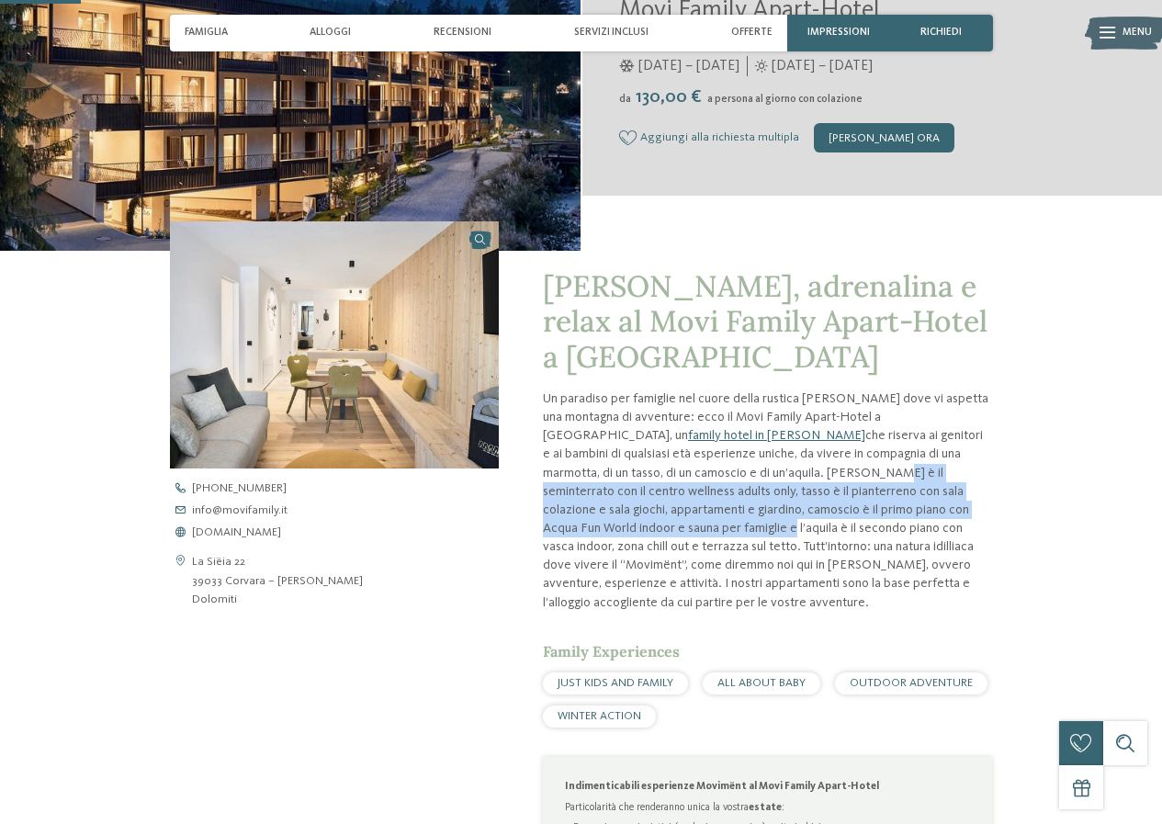
drag, startPoint x: 635, startPoint y: 474, endPoint x: 867, endPoint y: 510, distance: 235.1
click at [867, 510] on p "Un paradiso per famiglie nel cuore della rustica [PERSON_NAME] dove vi aspetta …" at bounding box center [768, 500] width 450 height 222
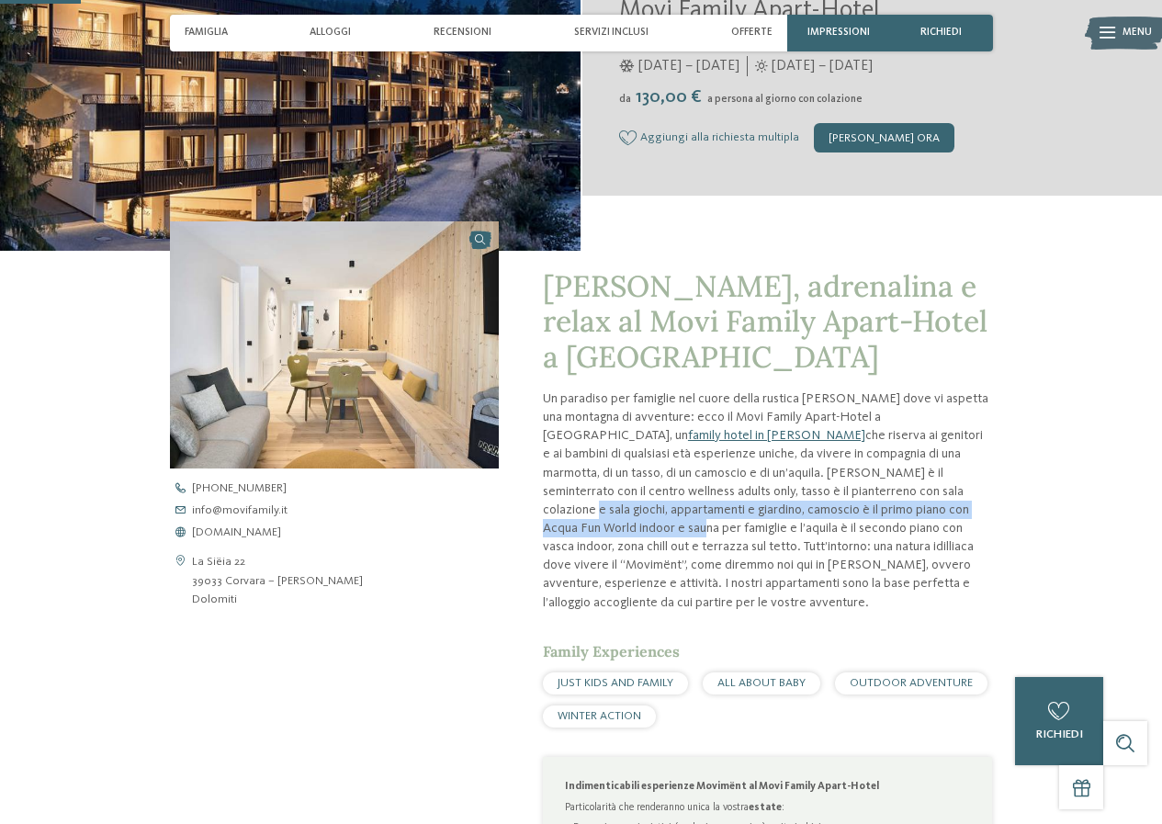
drag, startPoint x: 666, startPoint y: 491, endPoint x: 784, endPoint y: 508, distance: 119.6
click at [784, 508] on p "Un paradiso per famiglie nel cuore della rustica [PERSON_NAME] dove vi aspetta …" at bounding box center [768, 500] width 450 height 222
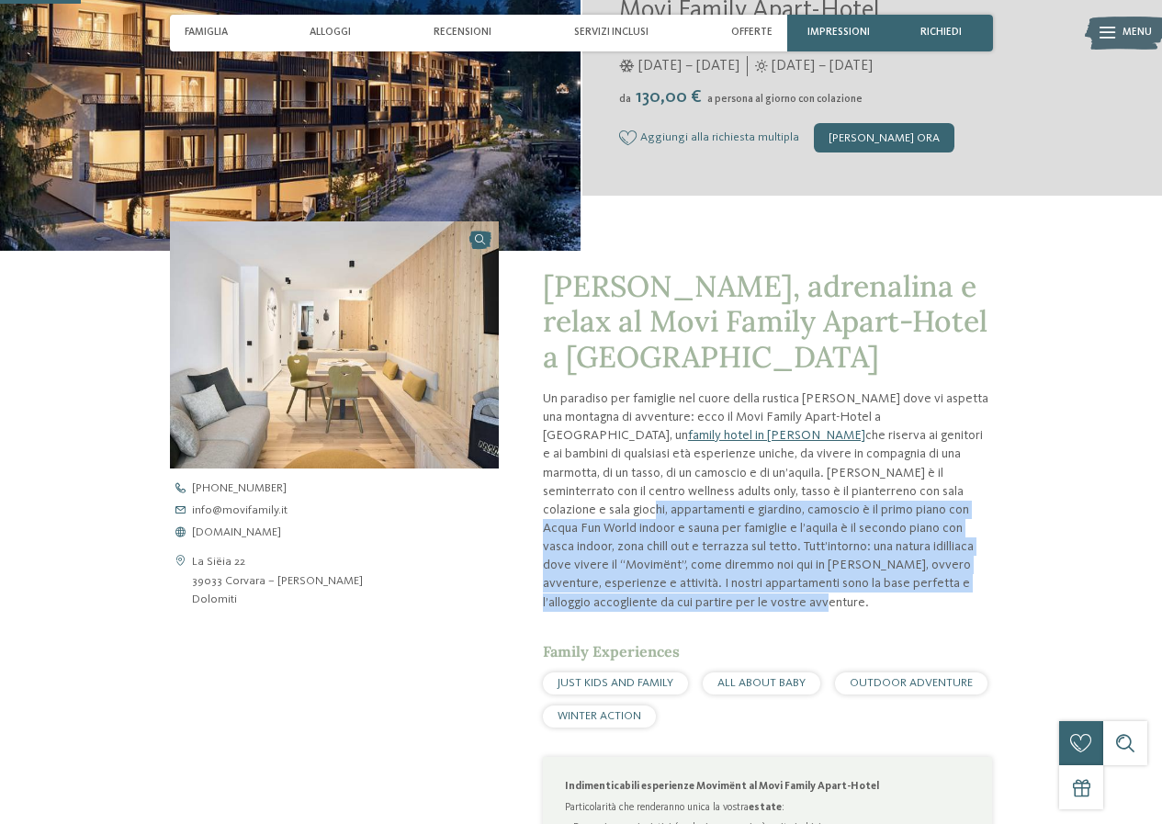
drag, startPoint x: 715, startPoint y: 494, endPoint x: 978, endPoint y: 576, distance: 275.1
click at [978, 576] on p "Un paradiso per famiglie nel cuore della rustica [PERSON_NAME] dove vi aspetta …" at bounding box center [768, 500] width 450 height 222
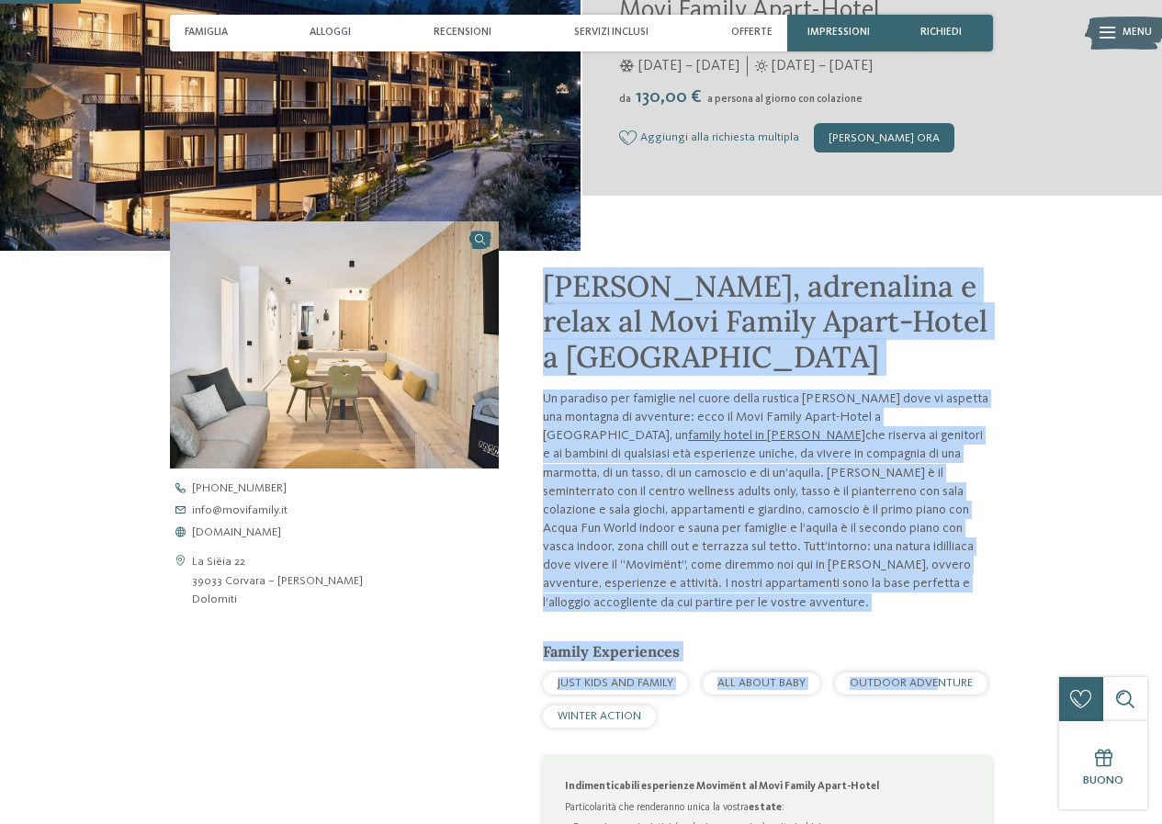
drag, startPoint x: 544, startPoint y: 294, endPoint x: 934, endPoint y: 702, distance: 564.5
click at [934, 702] on div "[PERSON_NAME], adrenalina e relax al Movi Family Apart-Hotel a [GEOGRAPHIC_DATA…" at bounding box center [768, 765] width 450 height 993
drag, startPoint x: 782, startPoint y: 703, endPoint x: 745, endPoint y: 704, distance: 36.8
click at [780, 703] on div "JUST KIDS AND FAMILY ALL ABOUT BABY OUTDOOR ADVENTURE" at bounding box center [768, 699] width 450 height 55
click at [608, 587] on p "Un paradiso per famiglie nel cuore della rustica [PERSON_NAME] dove vi aspetta …" at bounding box center [768, 500] width 450 height 222
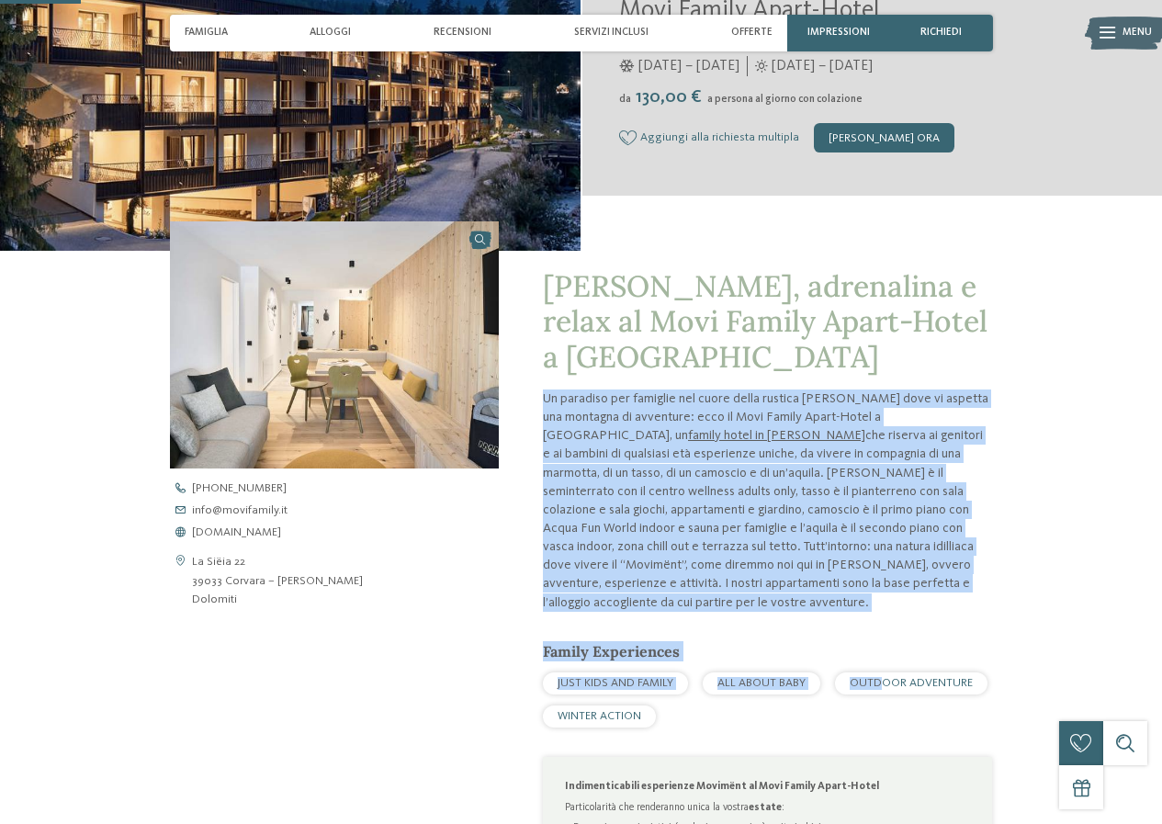
drag, startPoint x: 546, startPoint y: 389, endPoint x: 881, endPoint y: 708, distance: 462.5
click at [881, 708] on div "[PERSON_NAME], adrenalina e relax al Movi Family Apart-Hotel a [GEOGRAPHIC_DATA…" at bounding box center [768, 765] width 450 height 993
click at [881, 708] on div "JUST KIDS AND FAMILY ALL ABOUT BABY OUTDOOR ADVENTURE" at bounding box center [768, 699] width 450 height 55
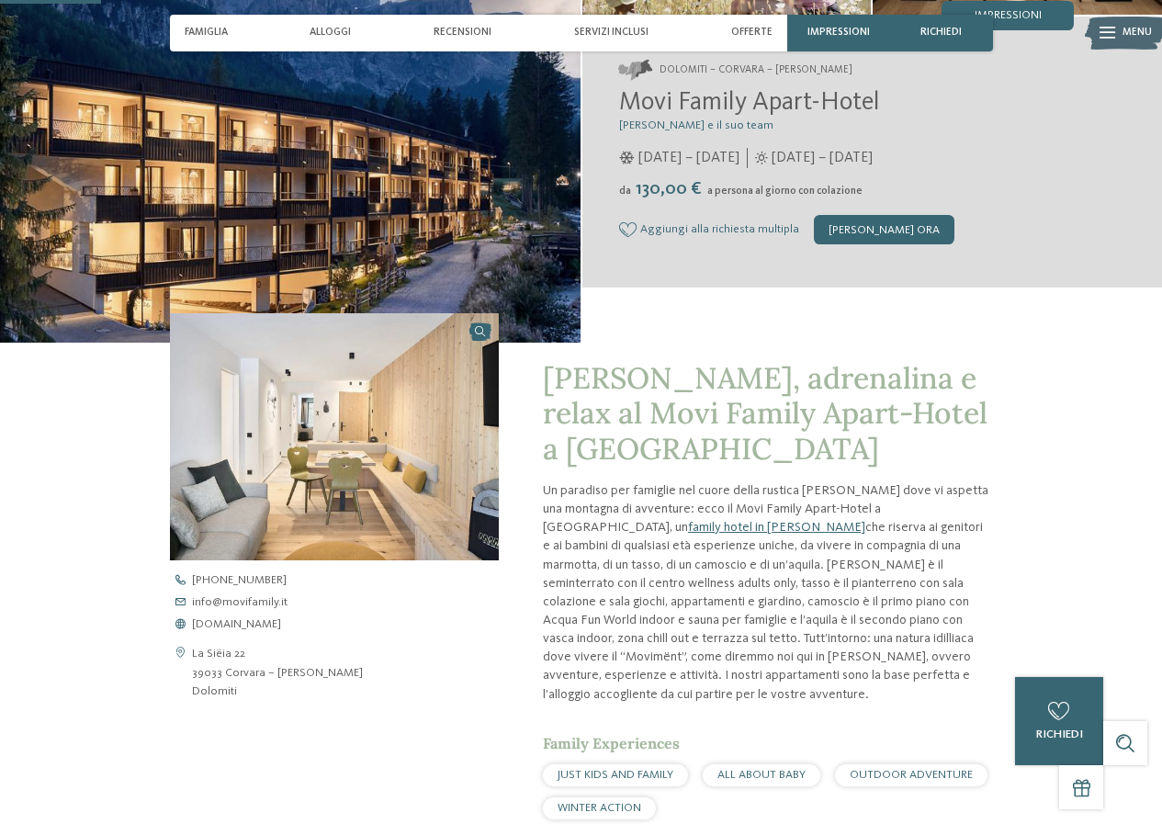
scroll to position [551, 0]
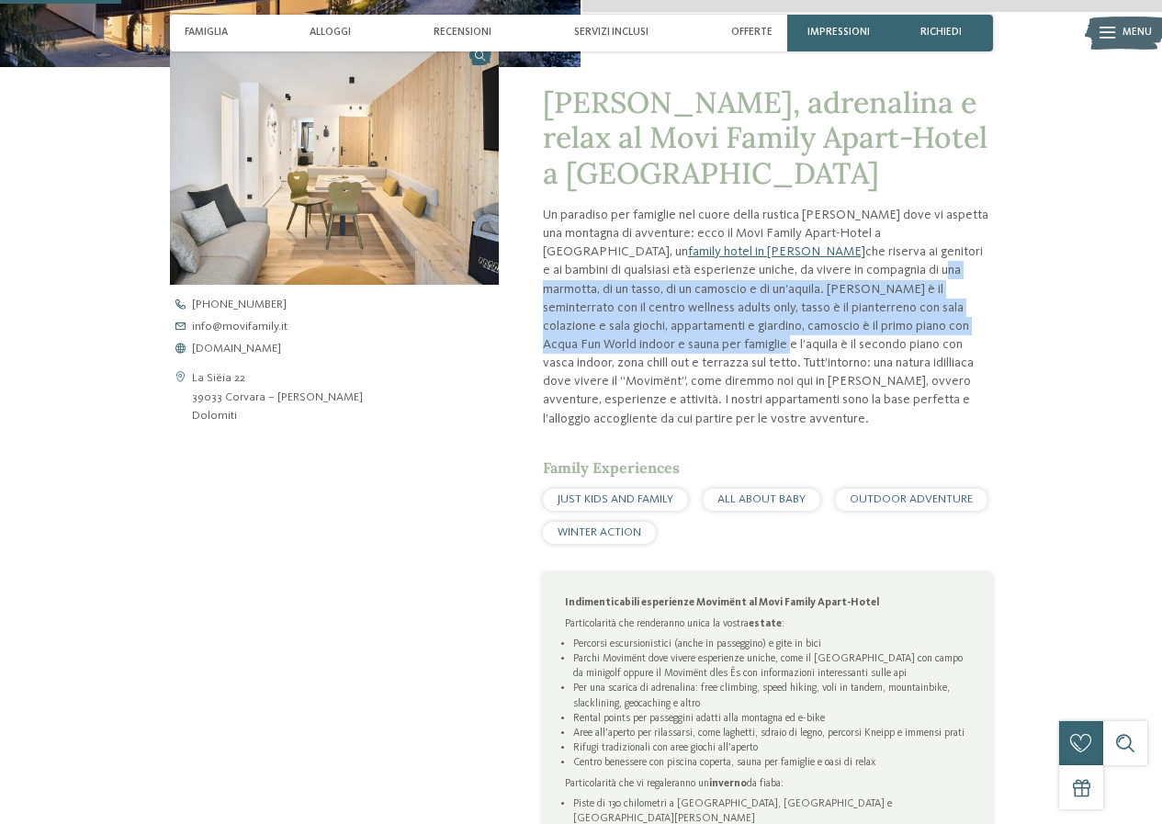
drag, startPoint x: 682, startPoint y: 262, endPoint x: 868, endPoint y: 323, distance: 195.5
click at [864, 321] on p "Un paradiso per famiglie nel cuore della rustica [PERSON_NAME] dove vi aspetta …" at bounding box center [768, 317] width 450 height 222
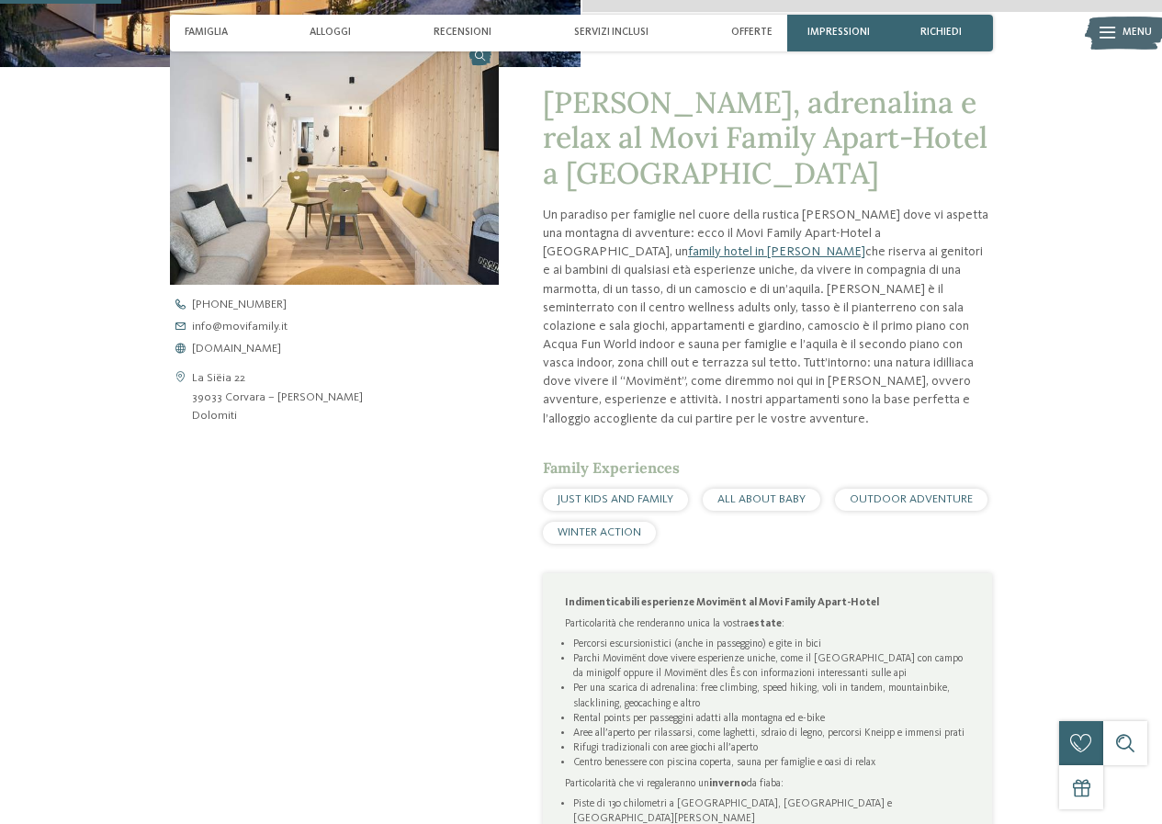
click at [871, 323] on p "Un paradiso per famiglie nel cuore della rustica [PERSON_NAME] dove vi aspetta …" at bounding box center [768, 317] width 450 height 222
click at [323, 135] on img at bounding box center [334, 161] width 329 height 247
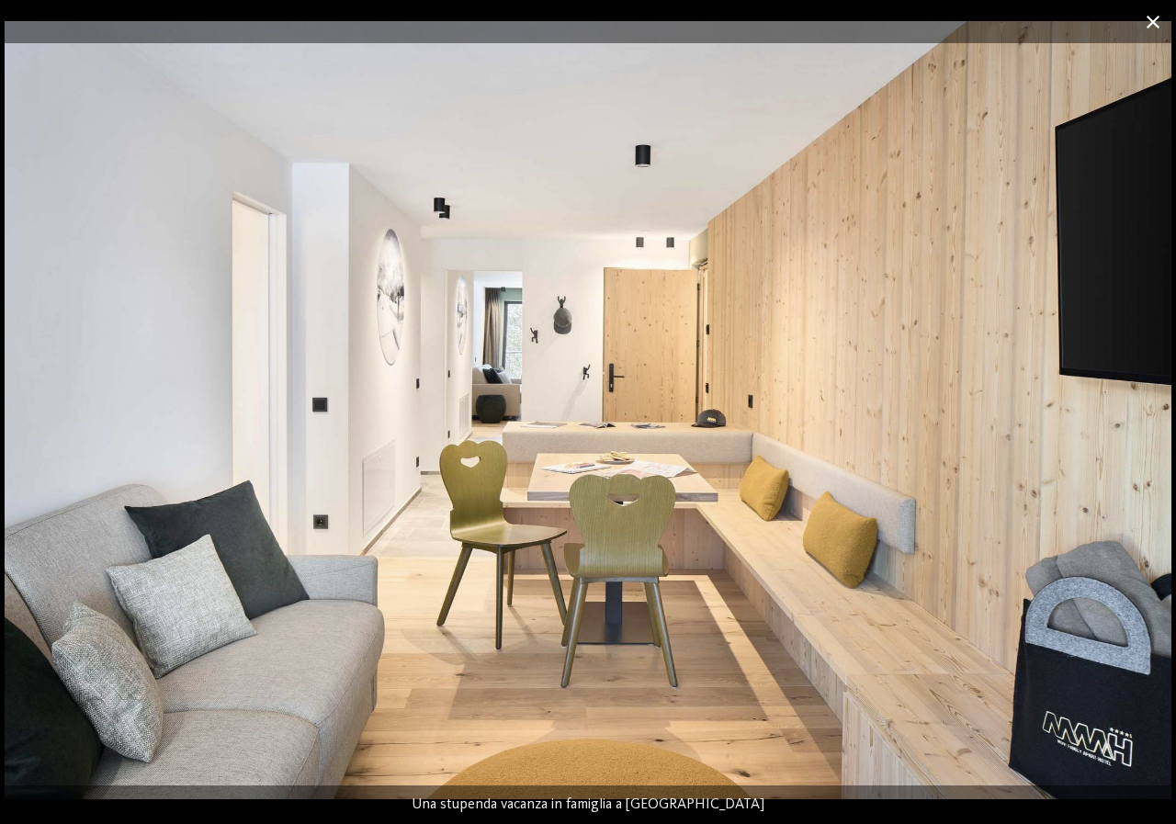
click at [1151, 28] on span at bounding box center [1153, 21] width 46 height 43
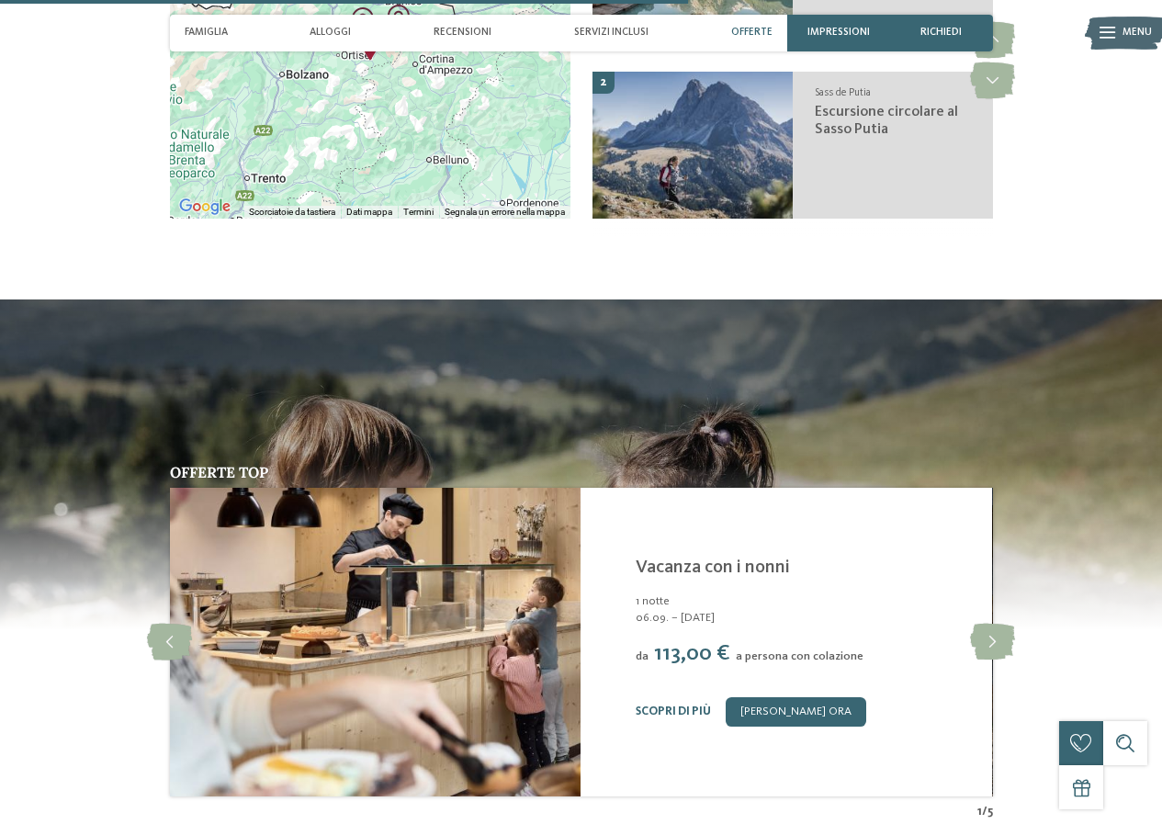
scroll to position [3490, 0]
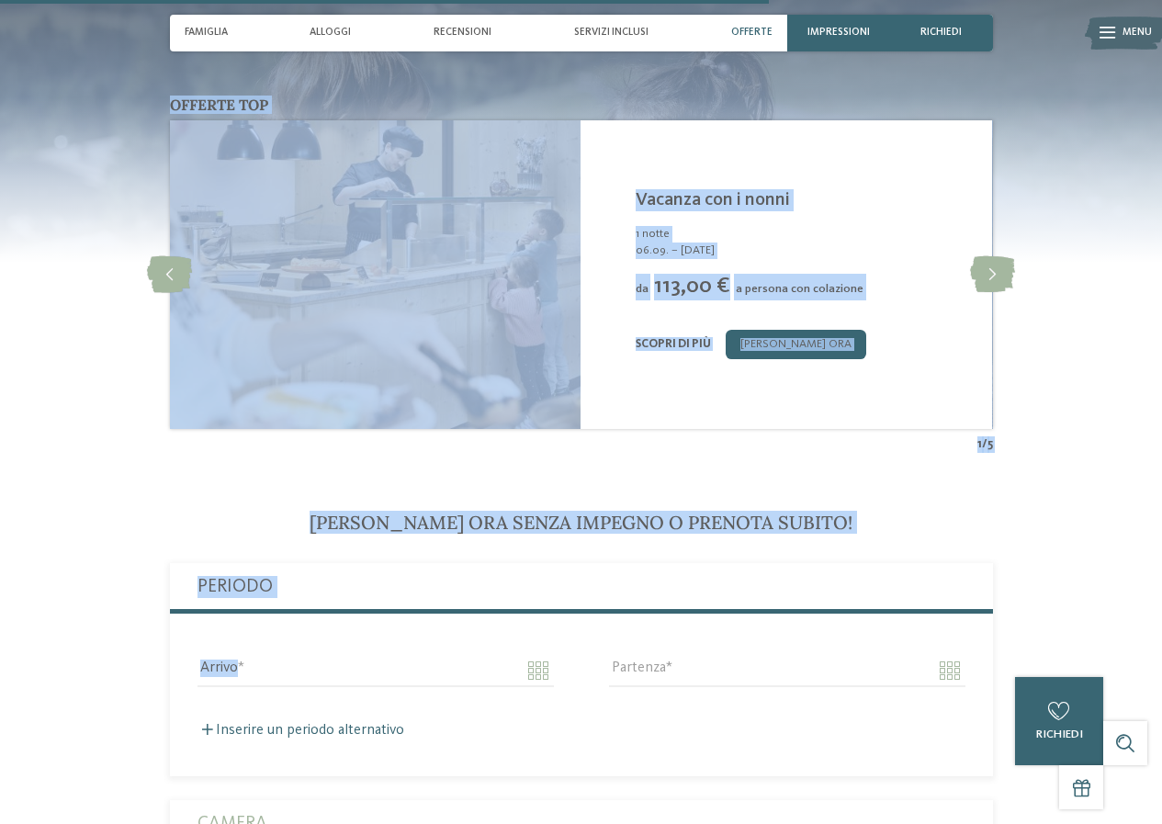
drag, startPoint x: 688, startPoint y: 188, endPoint x: 717, endPoint y: 603, distance: 416.2
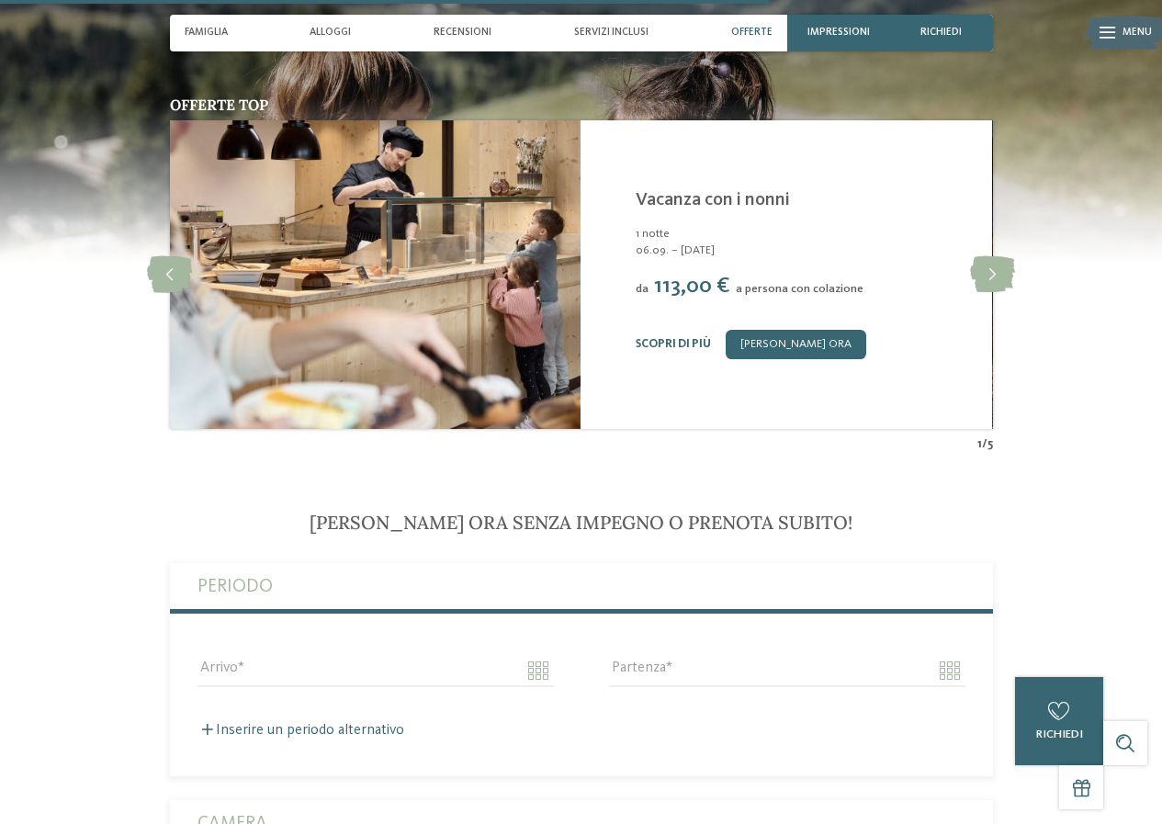
click at [788, 637] on div "Partenza" at bounding box center [786, 670] width 411 height 66
click at [981, 256] on icon at bounding box center [992, 274] width 45 height 37
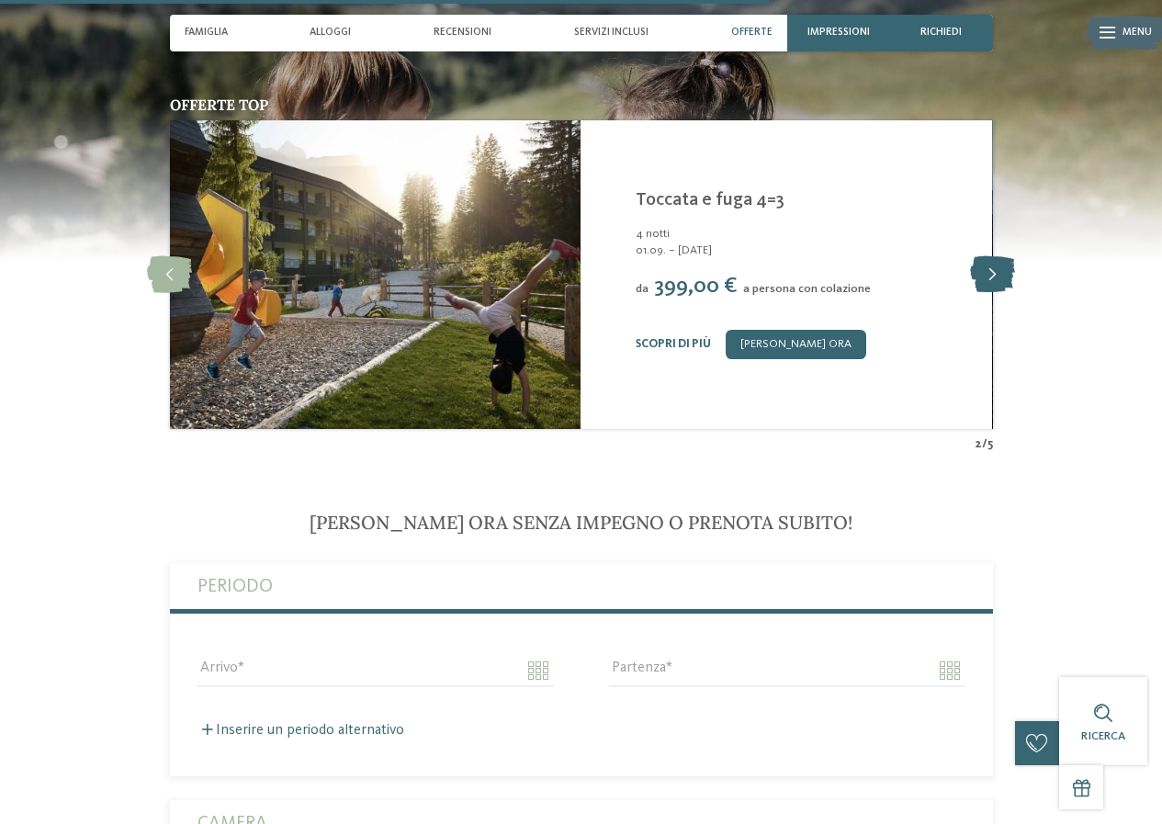
click at [975, 256] on icon at bounding box center [992, 274] width 45 height 37
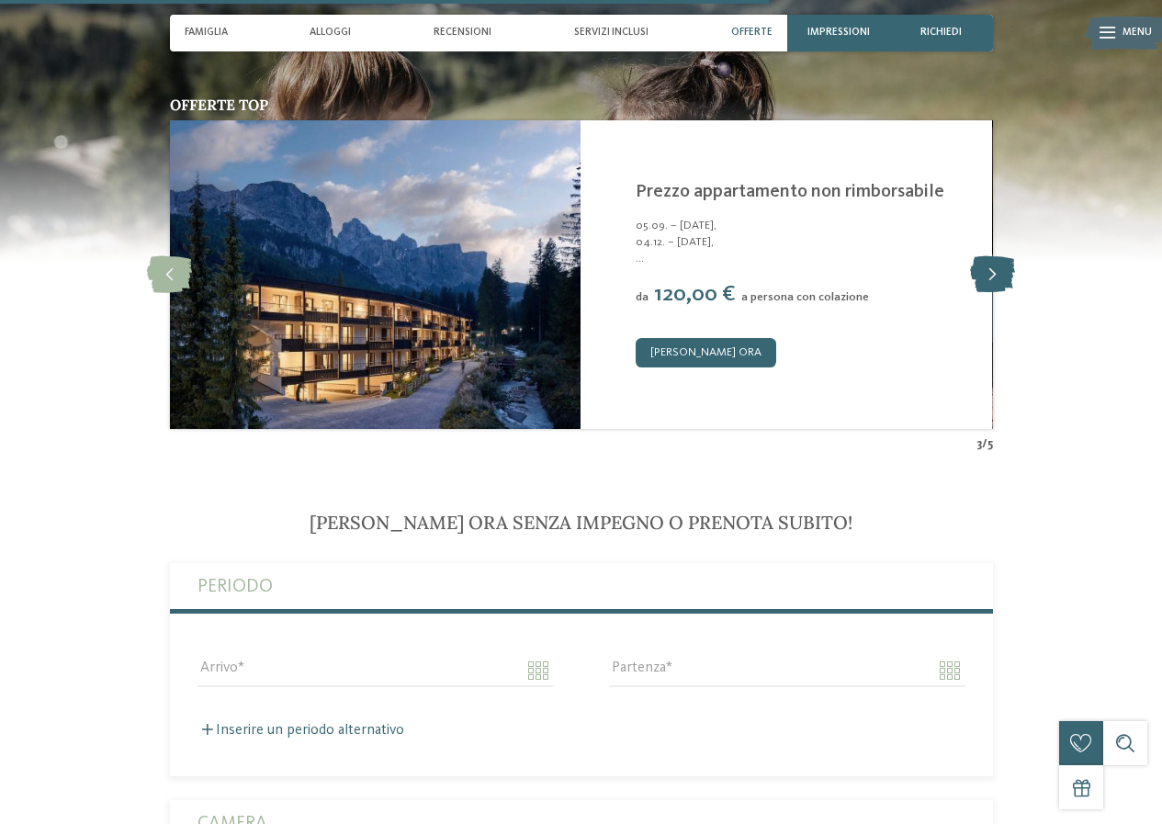
click at [975, 256] on icon at bounding box center [992, 274] width 45 height 37
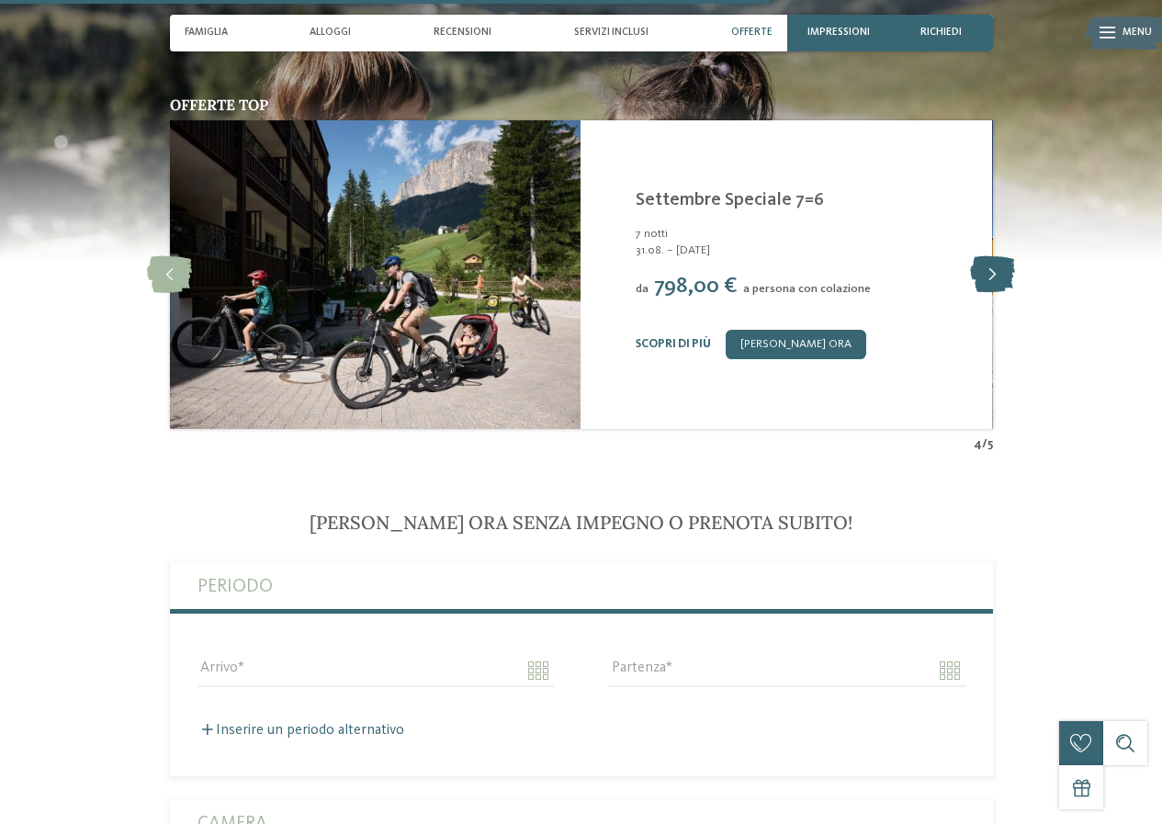
click at [1010, 256] on icon at bounding box center [992, 274] width 45 height 37
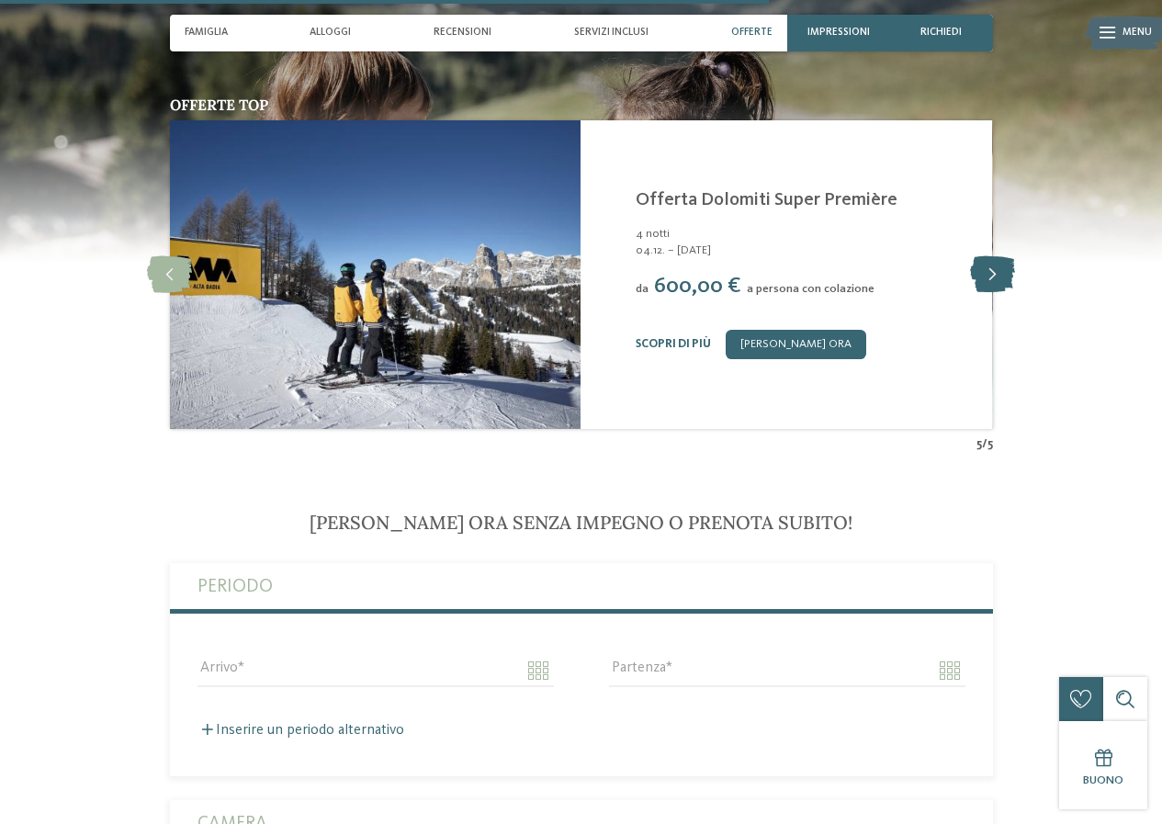
click at [1010, 256] on icon at bounding box center [992, 274] width 45 height 37
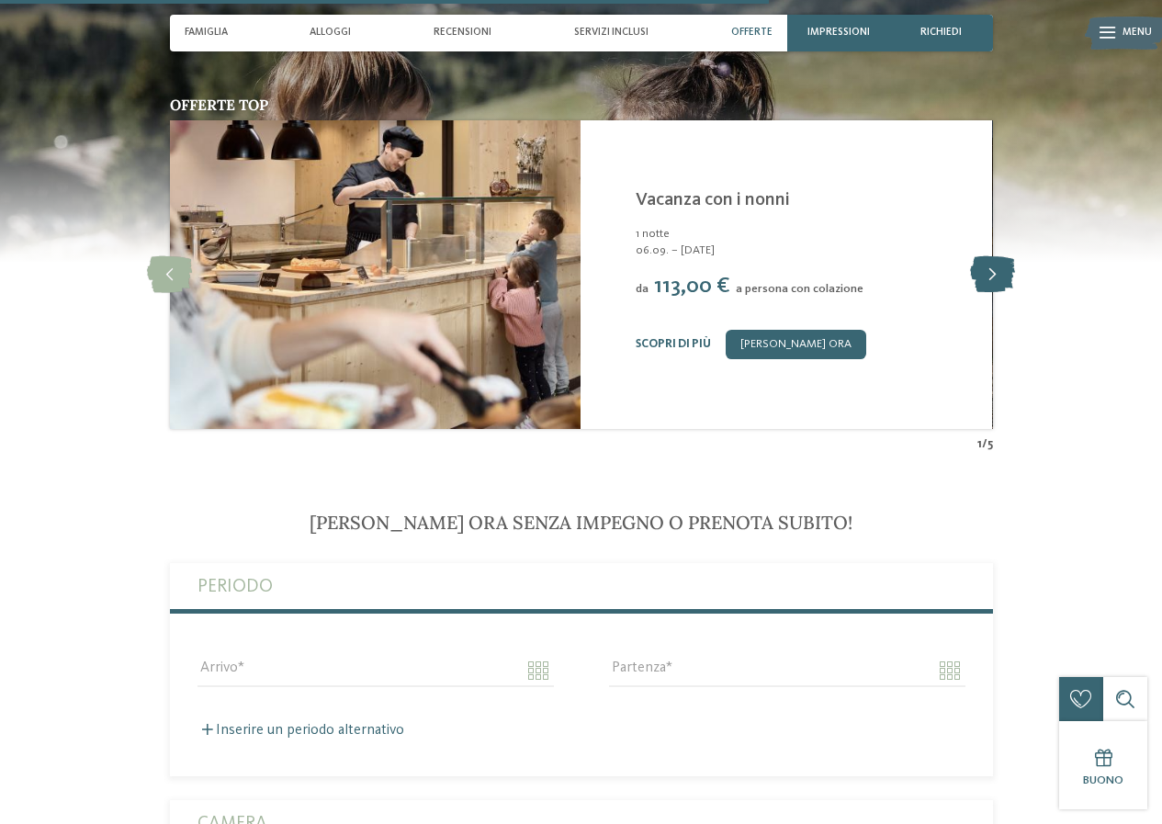
click at [1010, 256] on icon at bounding box center [992, 274] width 45 height 37
